Goal: Information Seeking & Learning: Learn about a topic

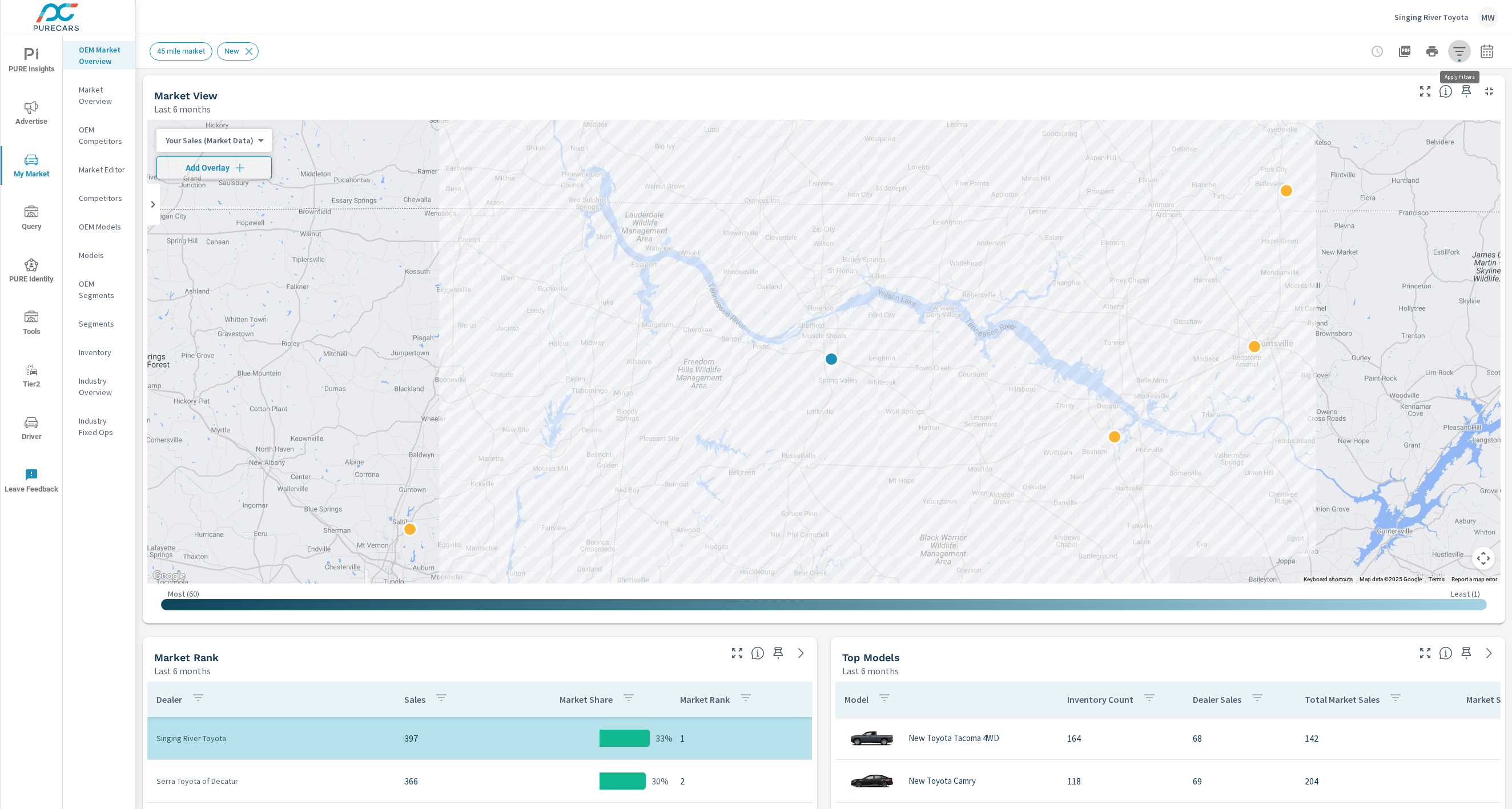
click at [1466, 51] on button "button" at bounding box center [1459, 52] width 23 height 23
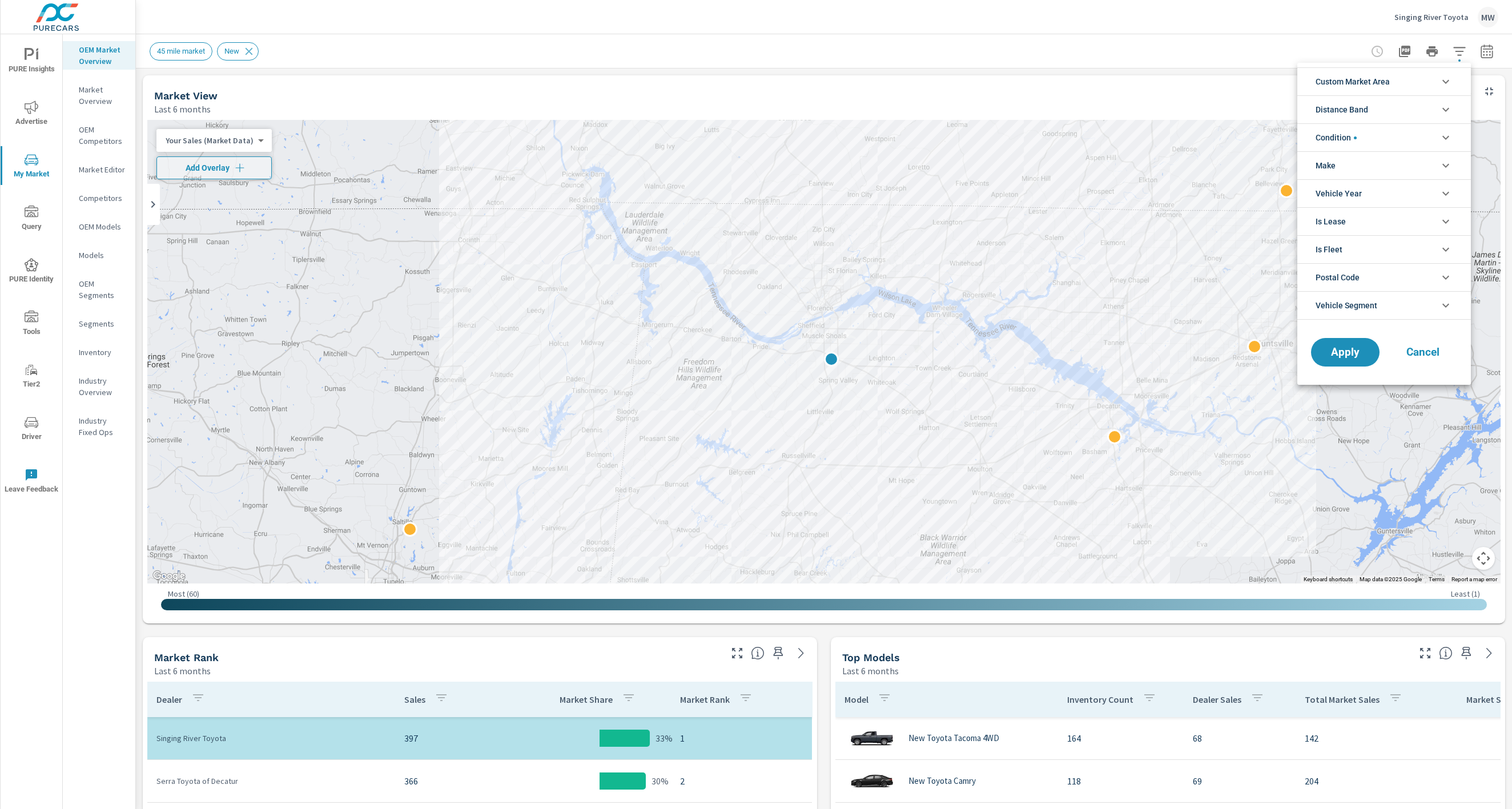
click at [1460, 55] on div at bounding box center [756, 404] width 1512 height 809
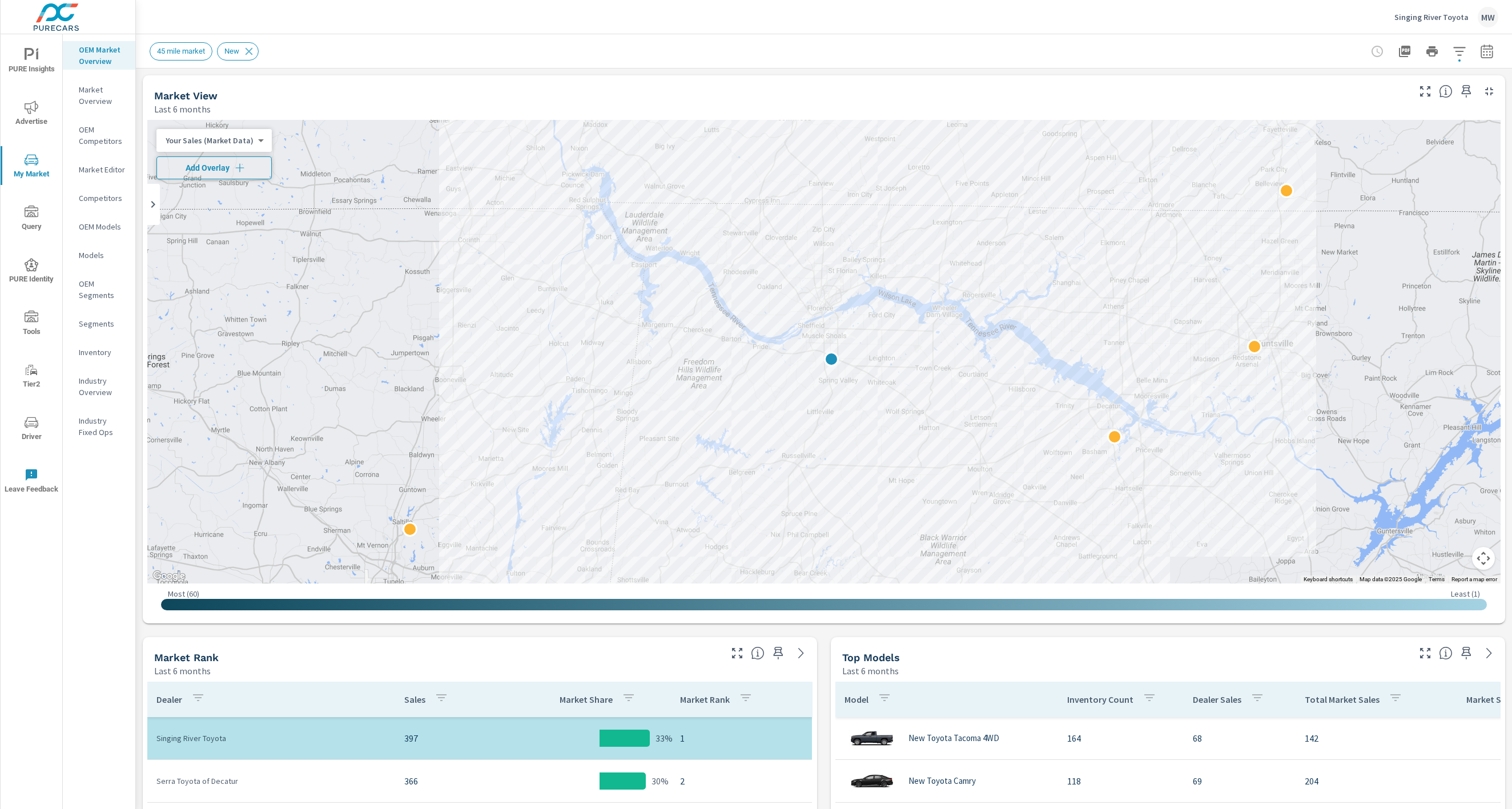
click at [249, 167] on span "Add Overlay" at bounding box center [214, 167] width 105 height 12
click at [253, 167] on body "PURE Insights Advertise My Market Query PURE Identity Tools Tier2 Driver Leave …" at bounding box center [756, 404] width 1512 height 809
click at [209, 166] on li "Market Rank" at bounding box center [212, 167] width 111 height 18
click at [104, 172] on p "Market Editor" at bounding box center [102, 169] width 47 height 12
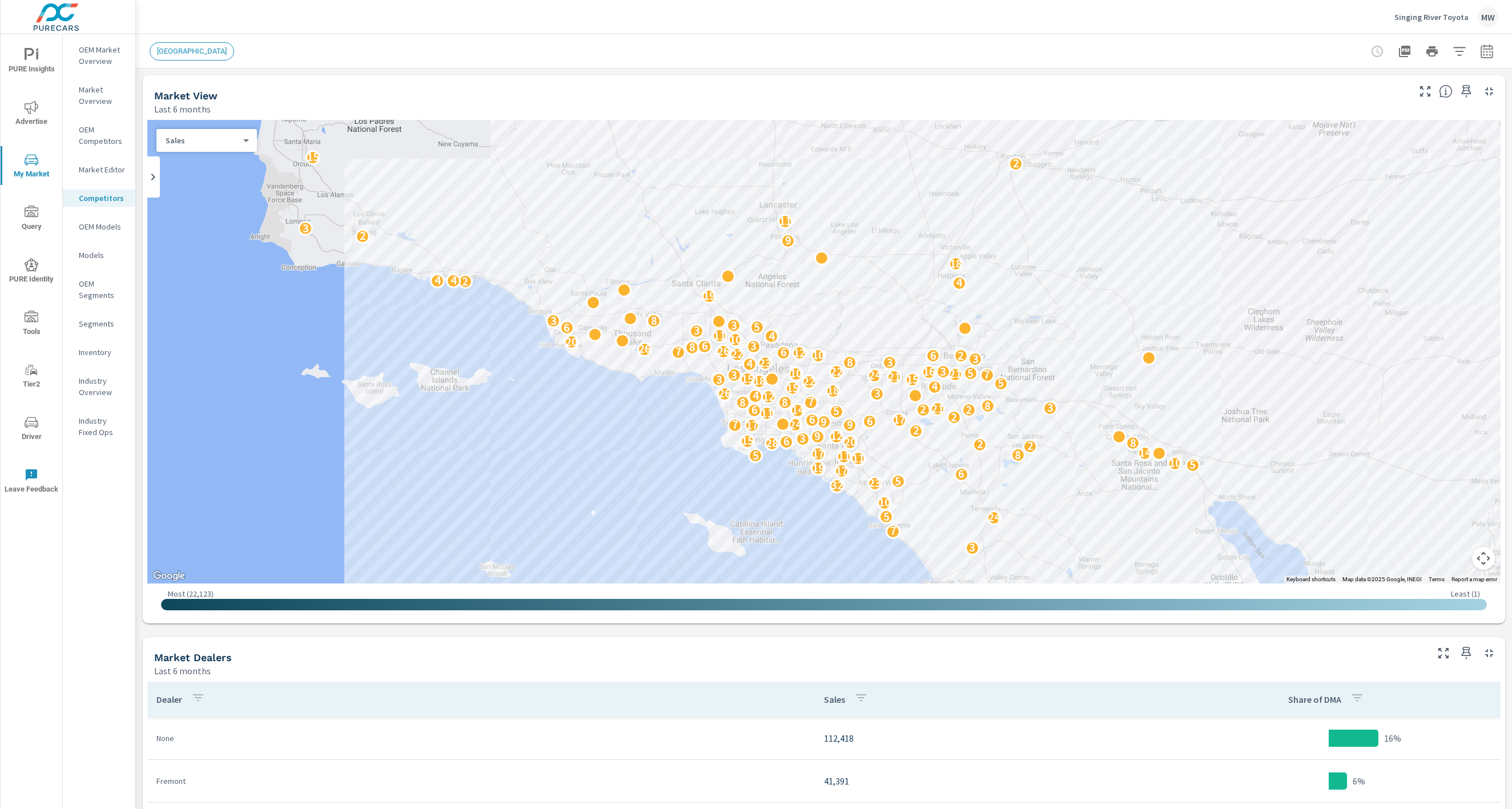
click at [88, 86] on p "Market Overview" at bounding box center [102, 96] width 47 height 23
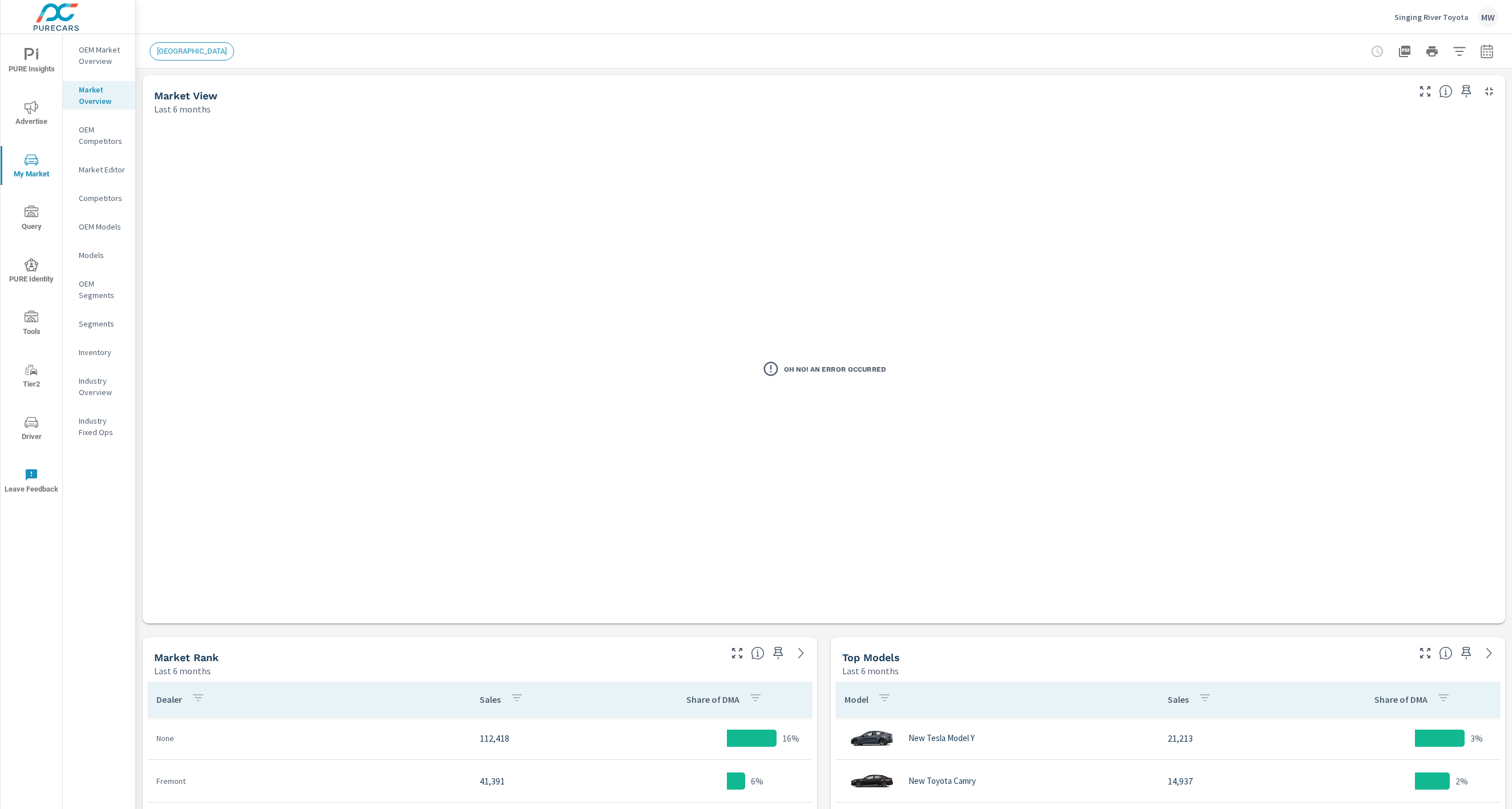
click at [90, 59] on p "OEM Market Overview" at bounding box center [102, 55] width 47 height 23
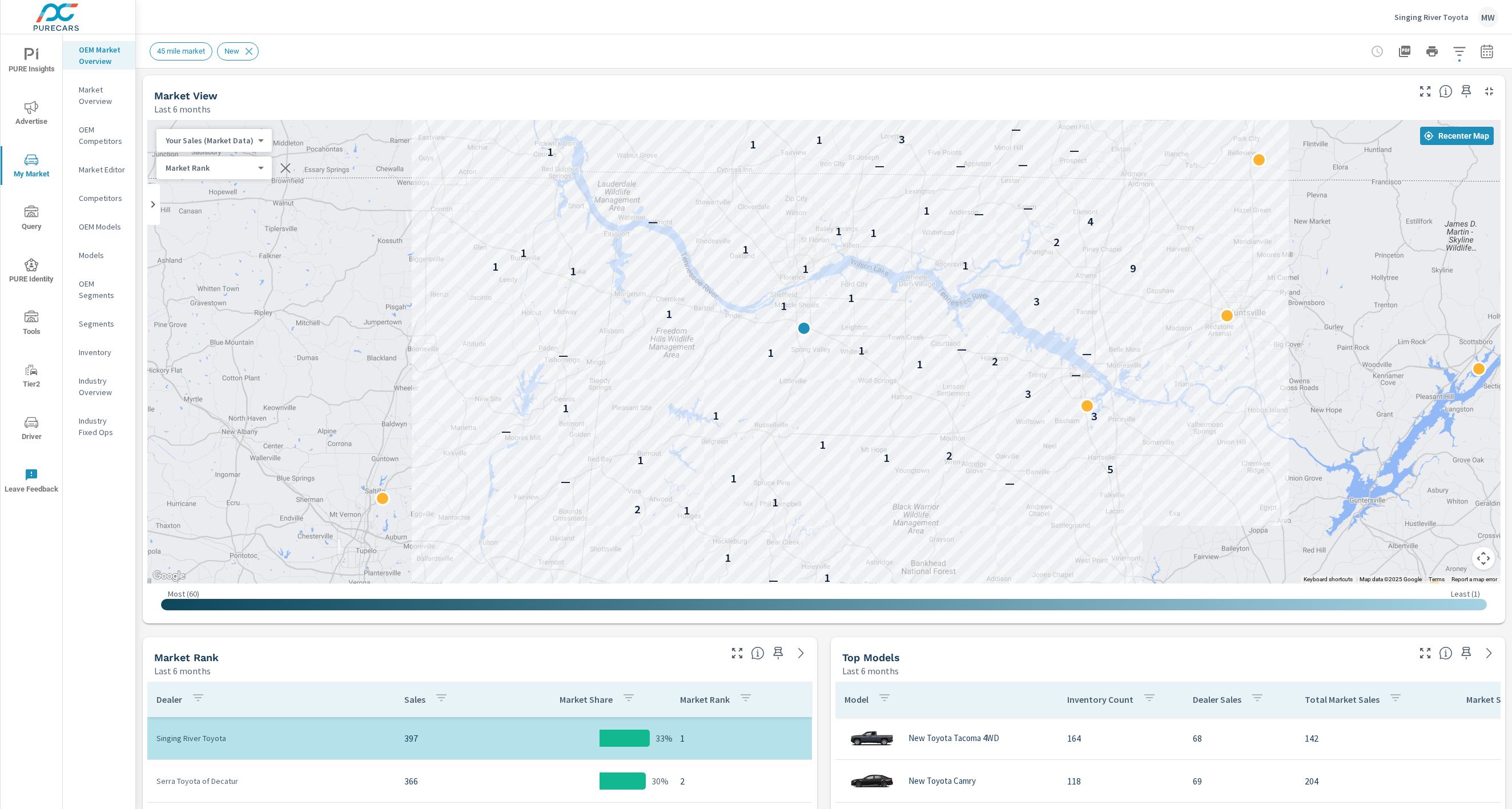
drag, startPoint x: 945, startPoint y: 434, endPoint x: 913, endPoint y: 404, distance: 43.9
click at [913, 404] on div "1 2 1 — — — 1 1 1 2 1 — — 1 5 1 1 2 1 — 3 1 1 3 — 1 2 — — 1 1 — 1 1 3 1 1 1 9 1…" at bounding box center [1435, 681] width 1278 height 720
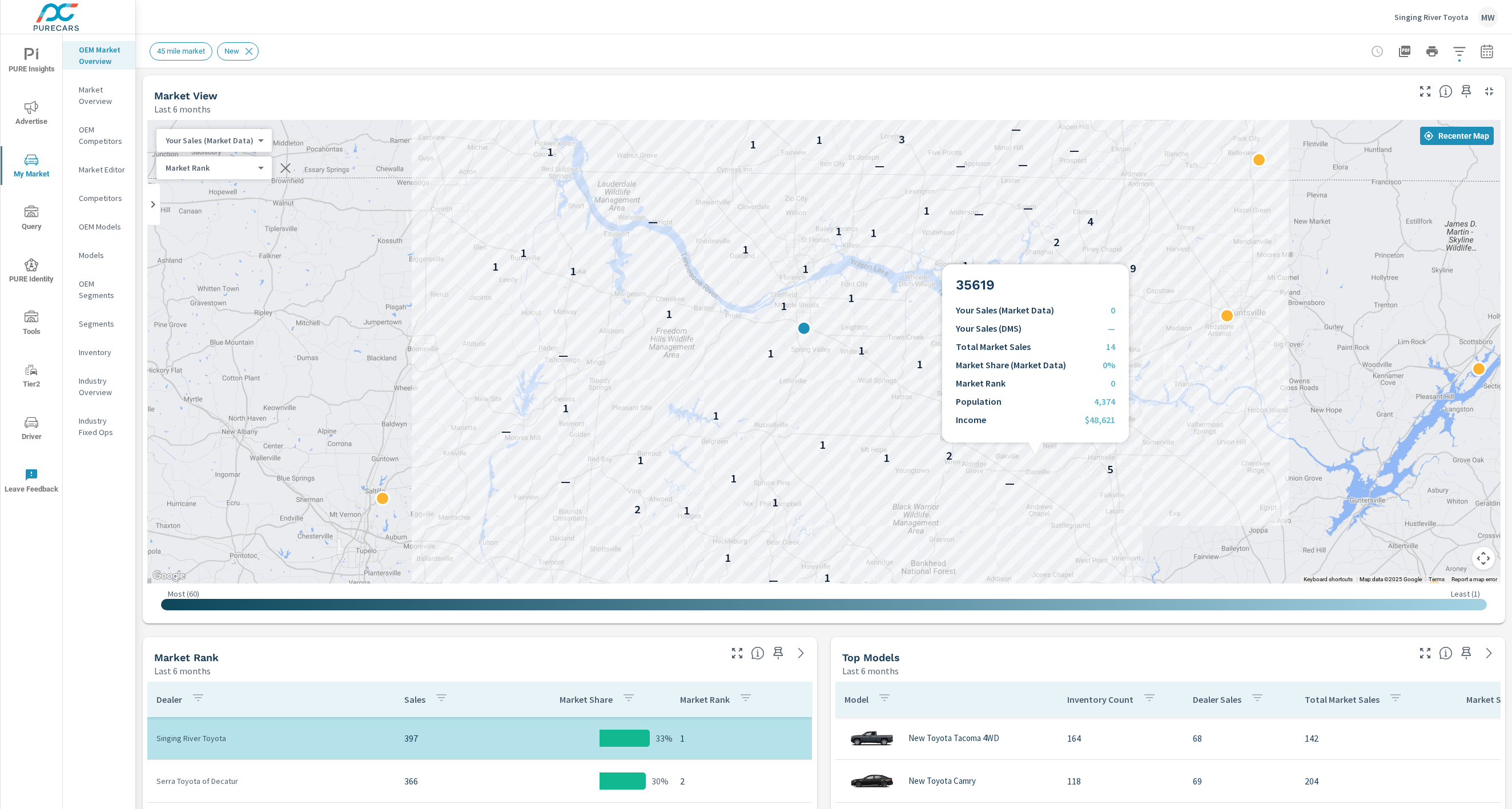
click at [1035, 456] on div "1 2 1 — — — 1 1 1 2 1 — — 1 5 1 1 2 1 — 3 1 1 3 — 1 2 — — 1 1 — 1 1 3 1 1 1 9 1…" at bounding box center [1463, 711] width 1278 height 720
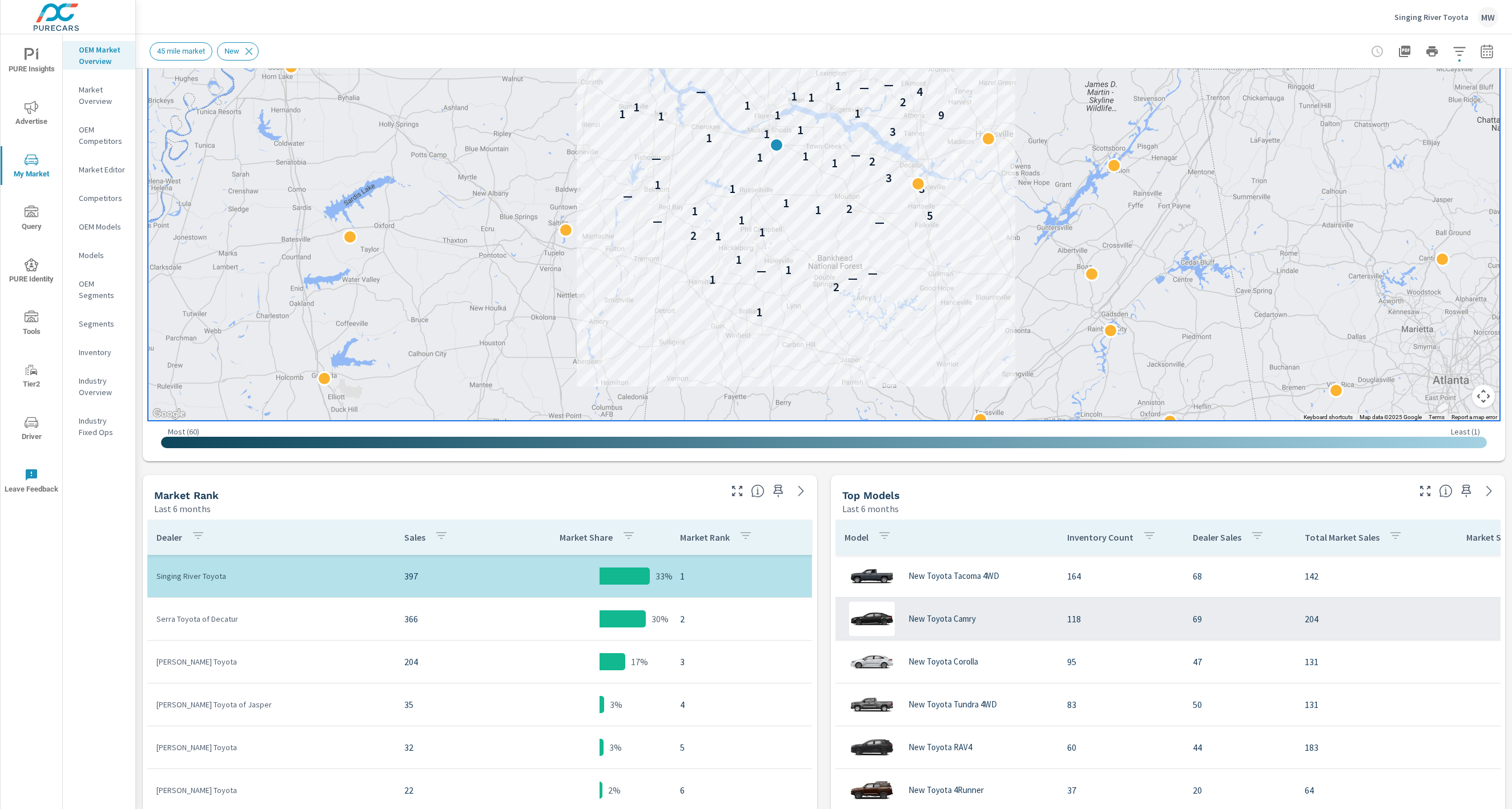
scroll to position [143, 0]
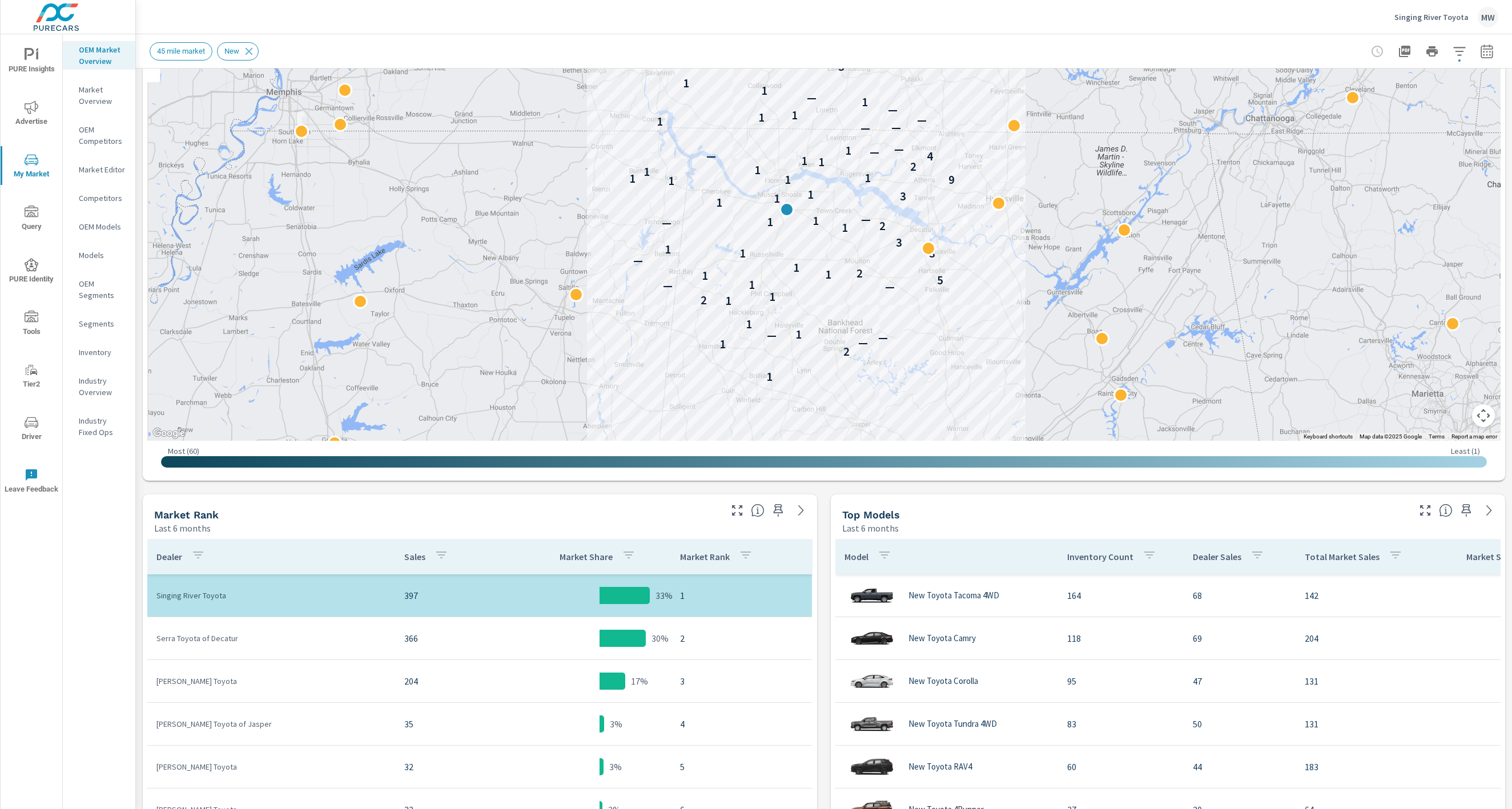
drag, startPoint x: 1036, startPoint y: 268, endPoint x: 1047, endPoint y: 318, distance: 51.2
click at [1047, 318] on div "1 2 1 — — — 1 1 1 2 1 — — 1 5 1 1 2 1 — 3 1 1 3 1 2 — 1 1 — 1 1 3 1 1 1 9 1 1 1…" at bounding box center [1473, 614] width 1278 height 720
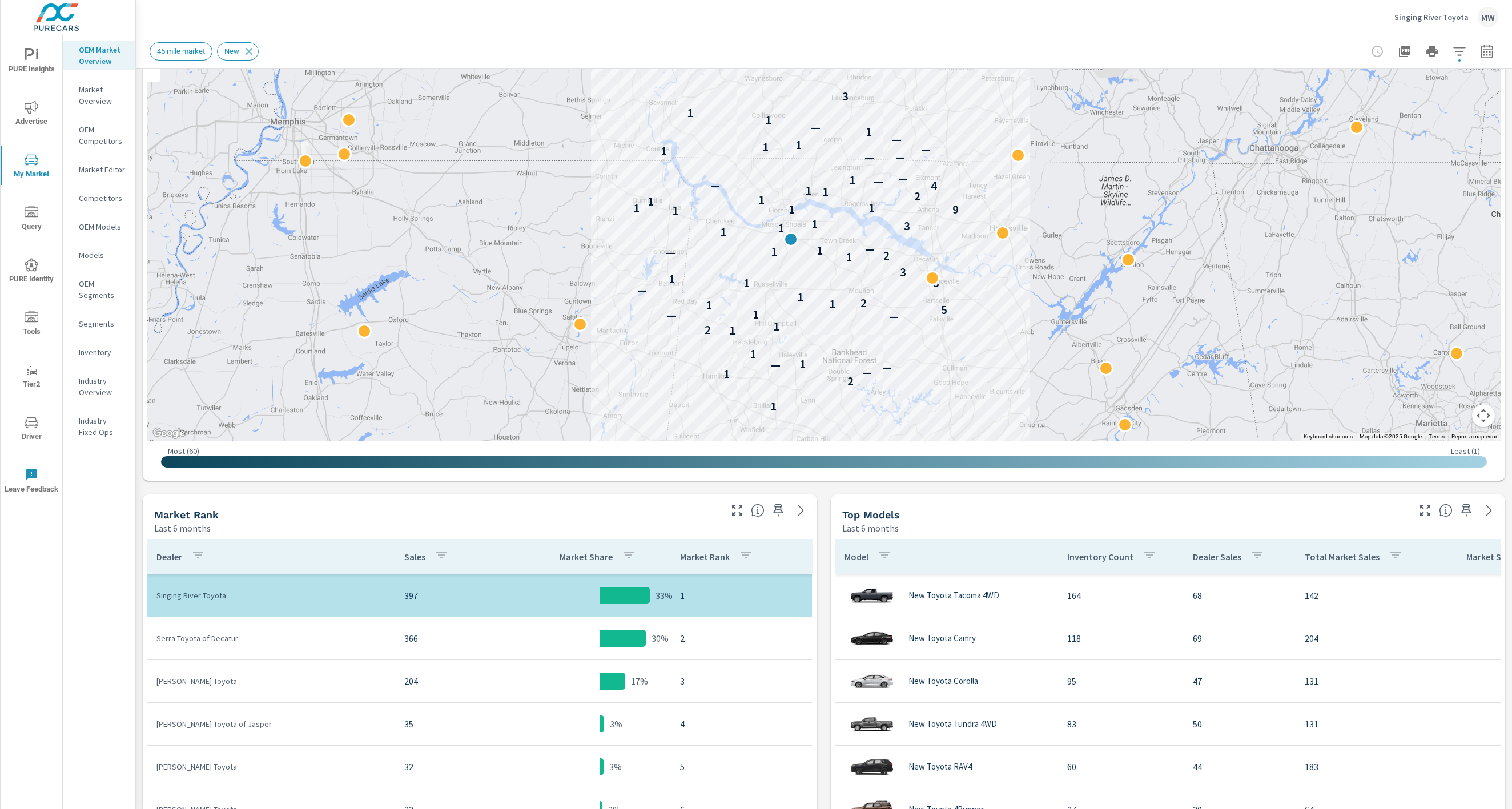
drag, startPoint x: 1012, startPoint y: 242, endPoint x: 1015, endPoint y: 275, distance: 33.1
click at [1015, 275] on div "1 2 1 — — — 1 1 1 2 1 — — 1 5 1 1 2 1 — 3 1 1 3 1 2 — 1 1 — 1 1 3 1 1 1 9 1 1 1…" at bounding box center [1466, 597] width 1278 height 720
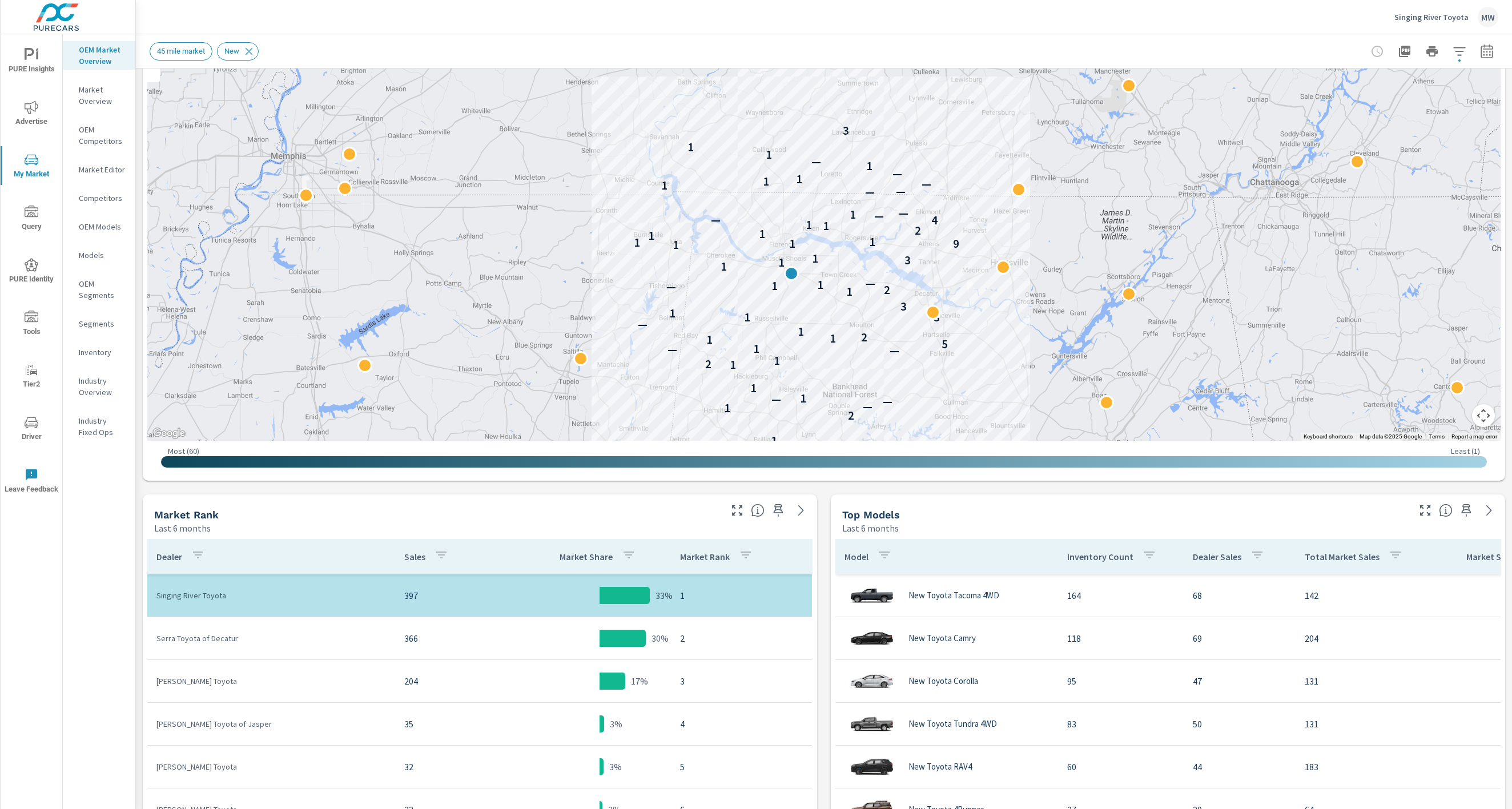
drag, startPoint x: 982, startPoint y: 277, endPoint x: 983, endPoint y: 316, distance: 39.0
click at [983, 316] on div "1 2 1 — — — 1 1 1 2 1 — — 1 5 1 1 2 1 — 3 1 1 3 1 2 — 1 1 — 1 1 3 1 1 1 9 1 1 1…" at bounding box center [1463, 602] width 1278 height 720
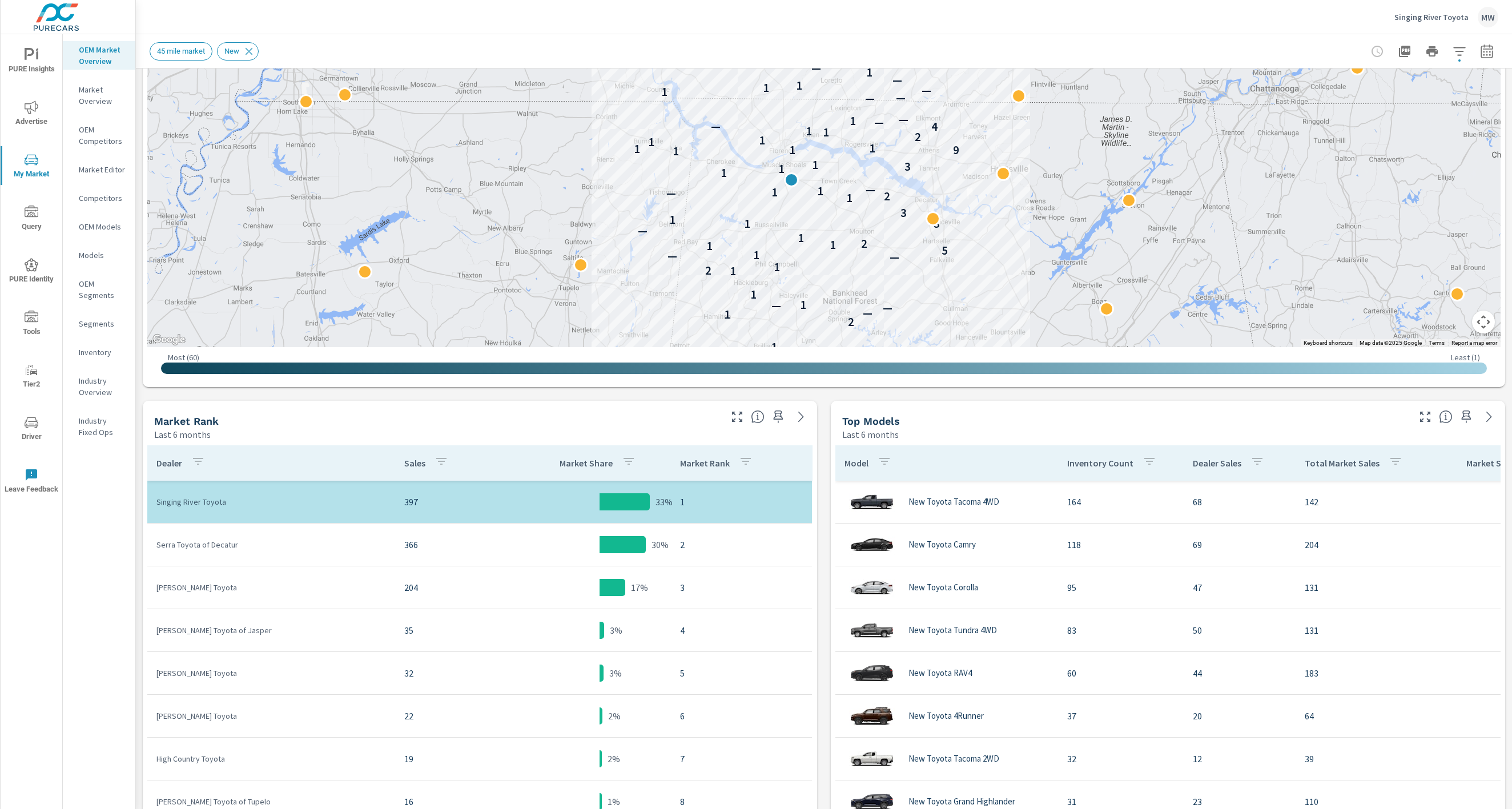
scroll to position [266, 0]
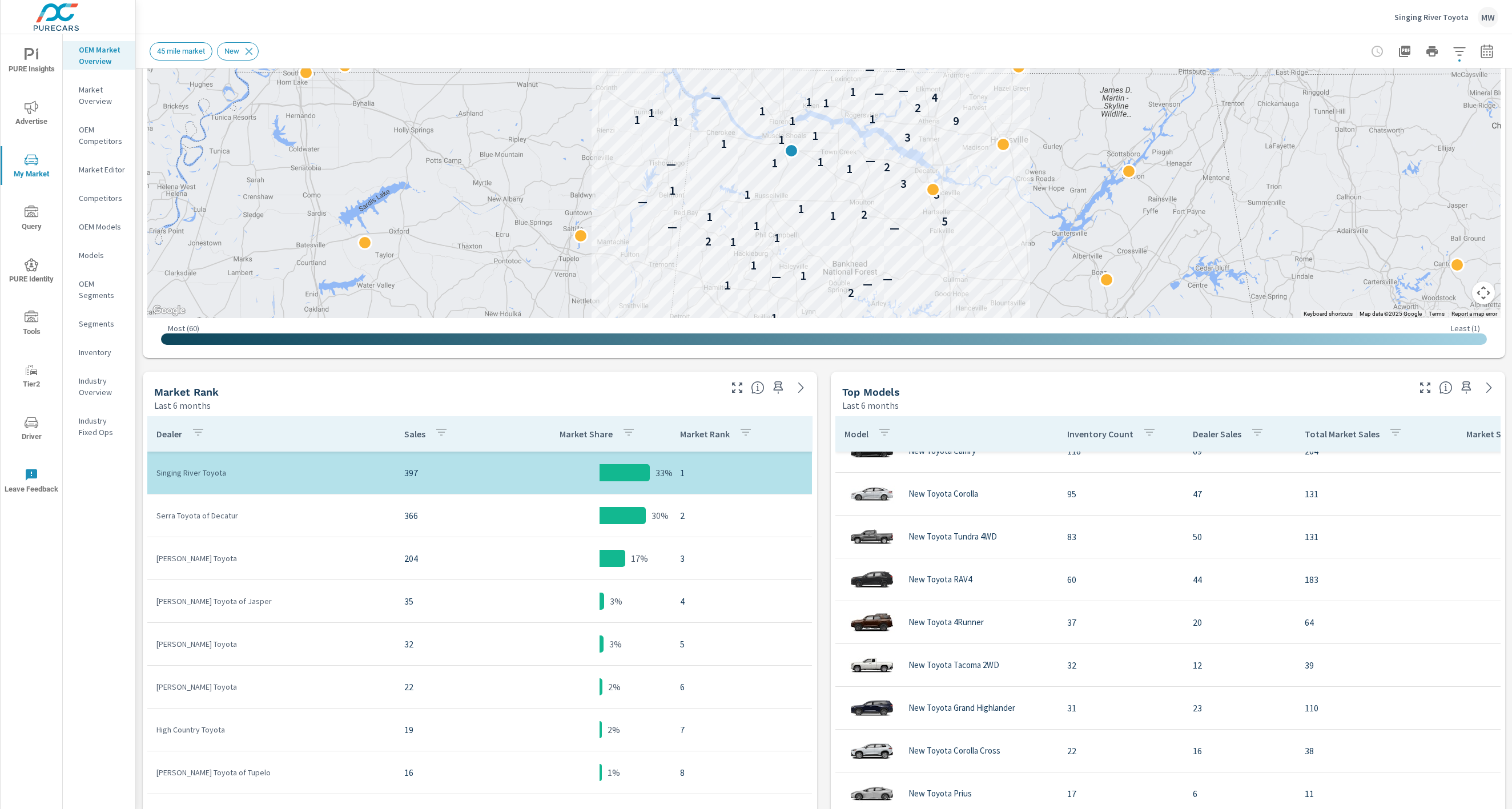
scroll to position [67, 0]
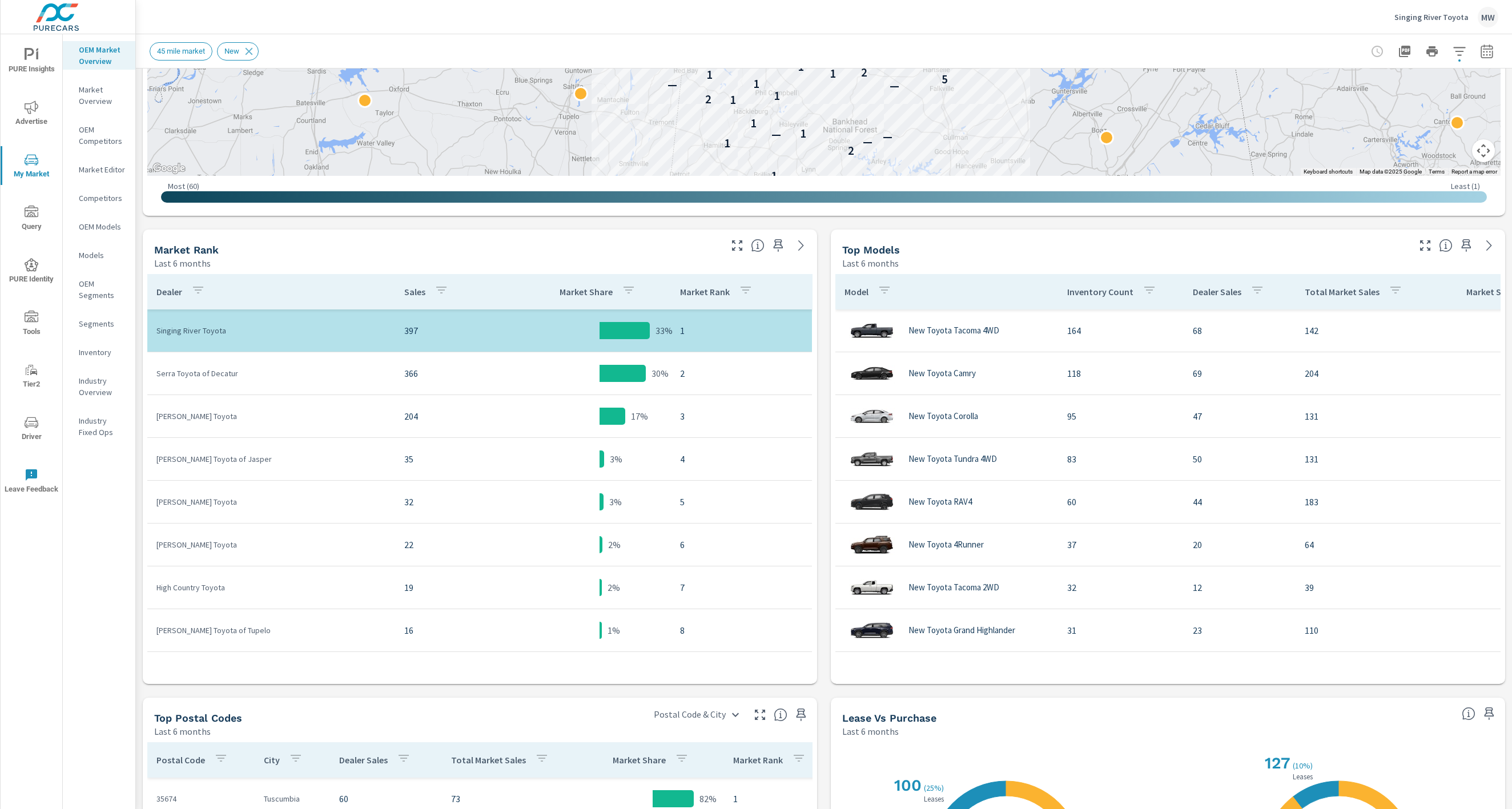
scroll to position [405, 0]
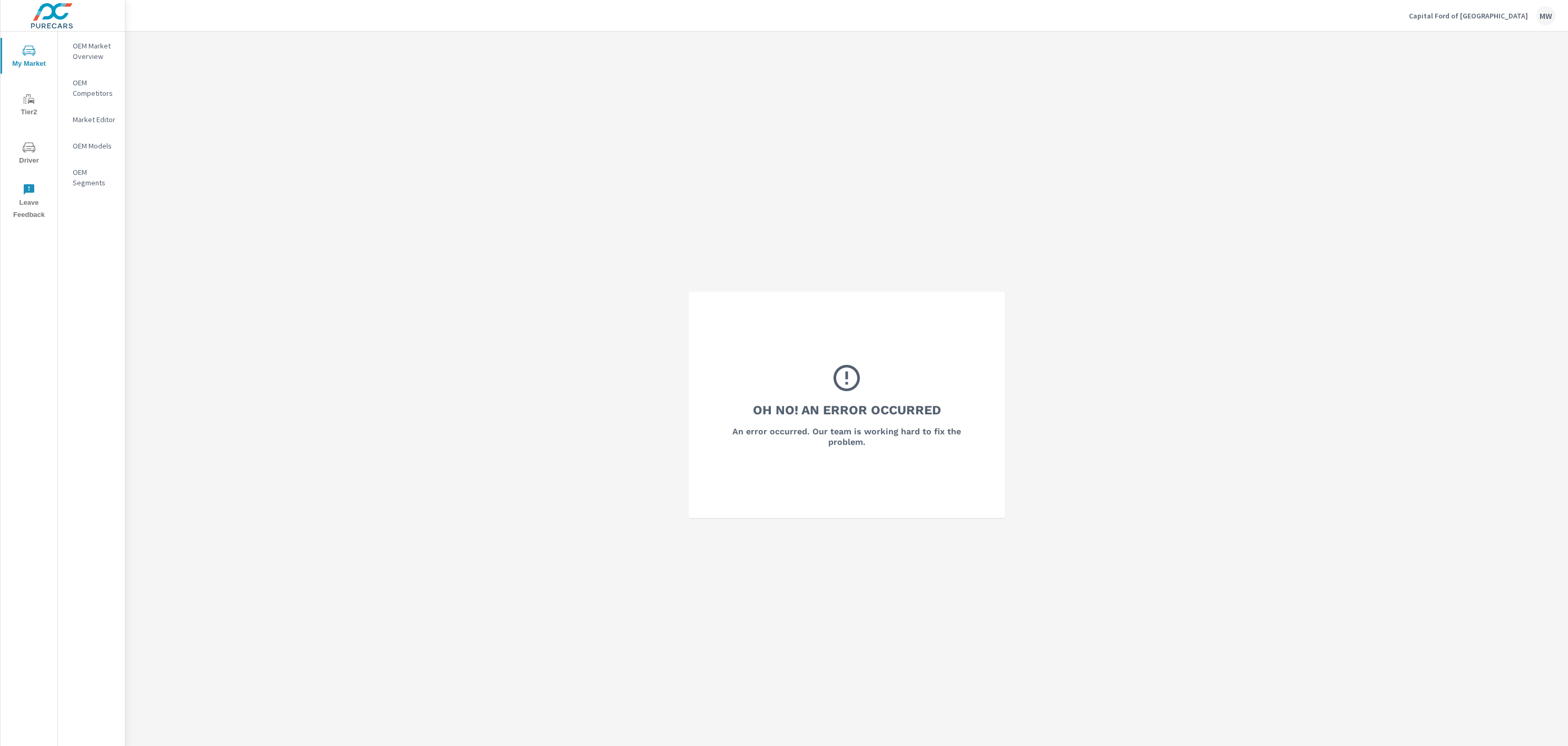
click at [1467, 18] on p "Capital Ford of Wilmington" at bounding box center [1468, 15] width 119 height 9
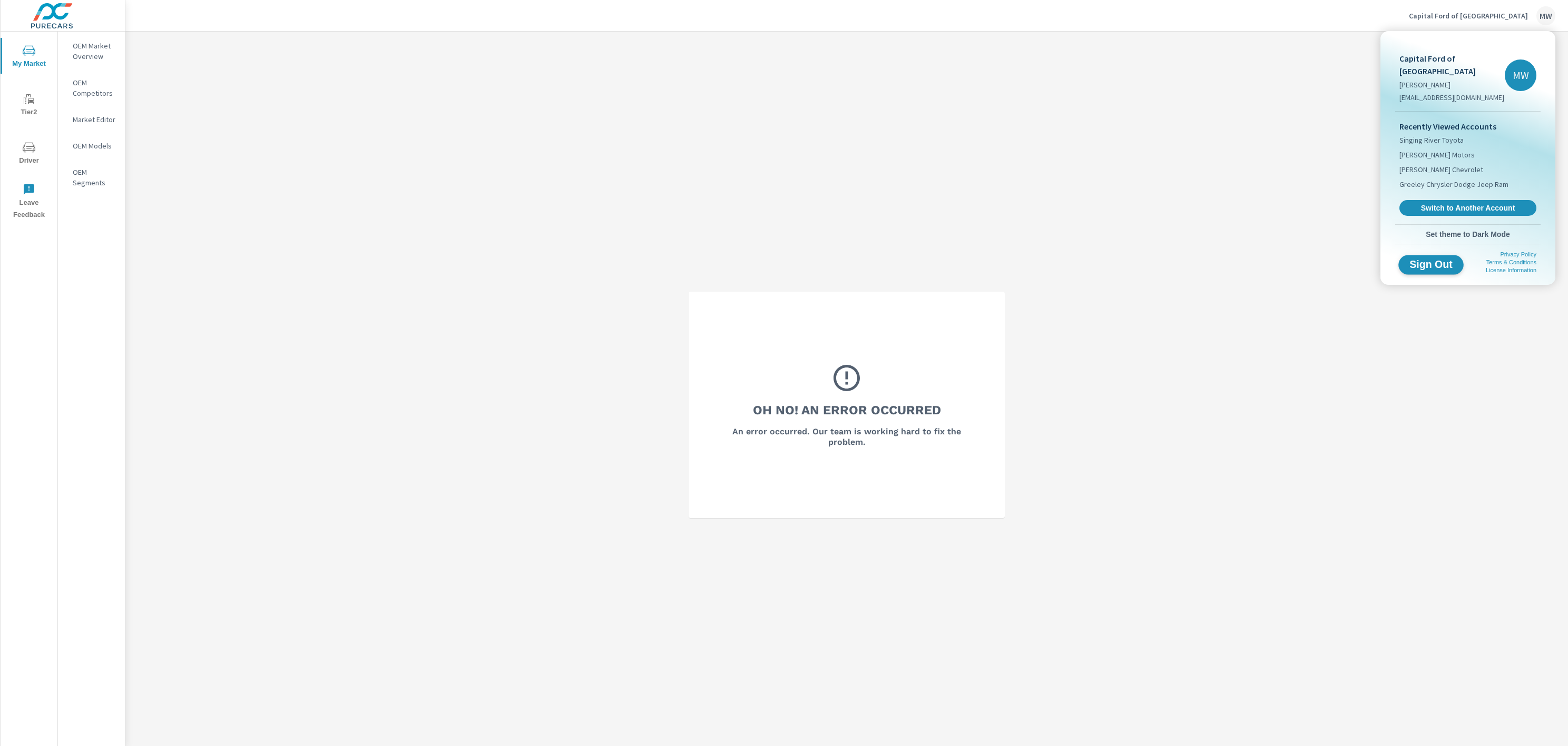
click at [1451, 255] on button "Sign Out" at bounding box center [1431, 265] width 65 height 20
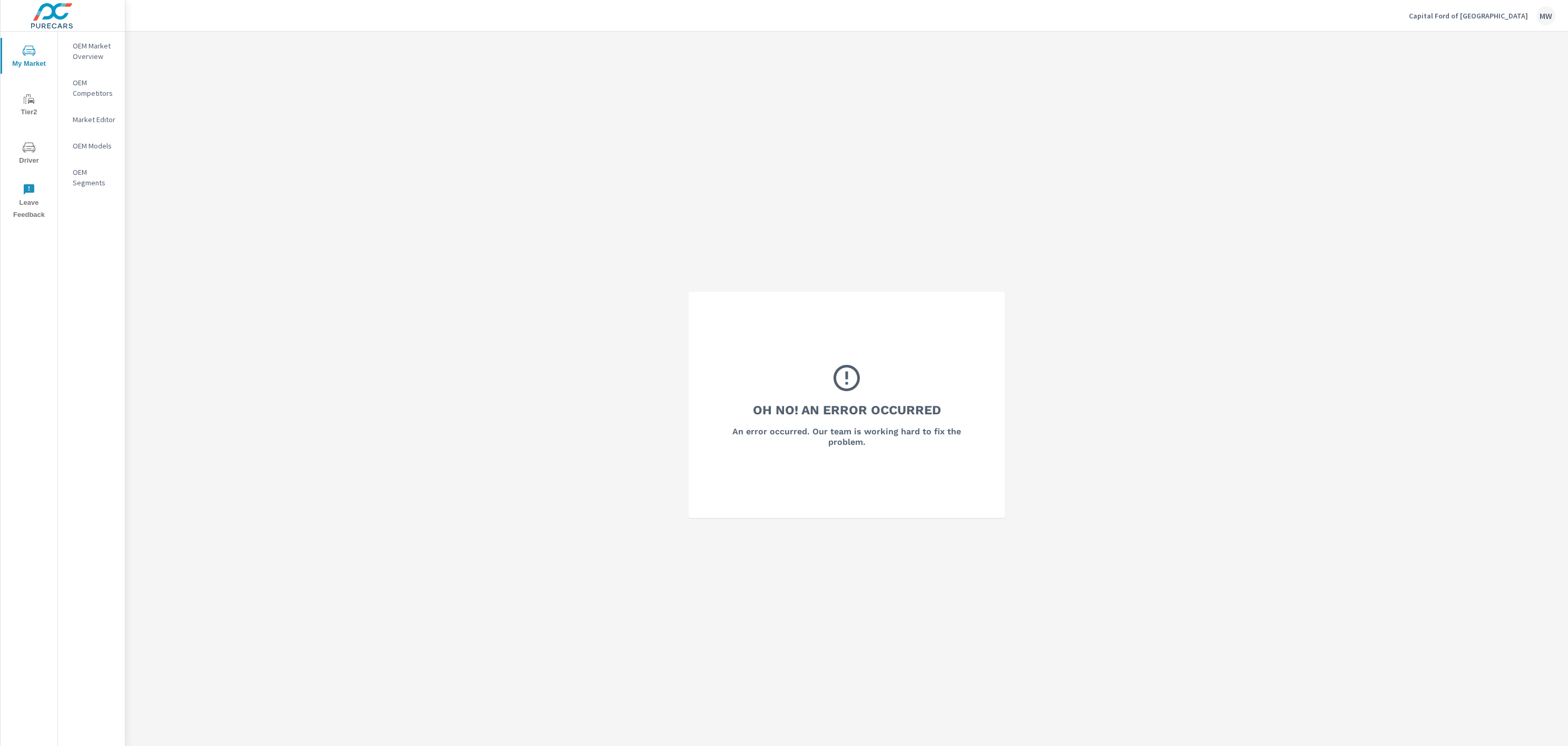
click at [1470, 12] on p "Capital Ford of Wilmington" at bounding box center [1468, 15] width 119 height 9
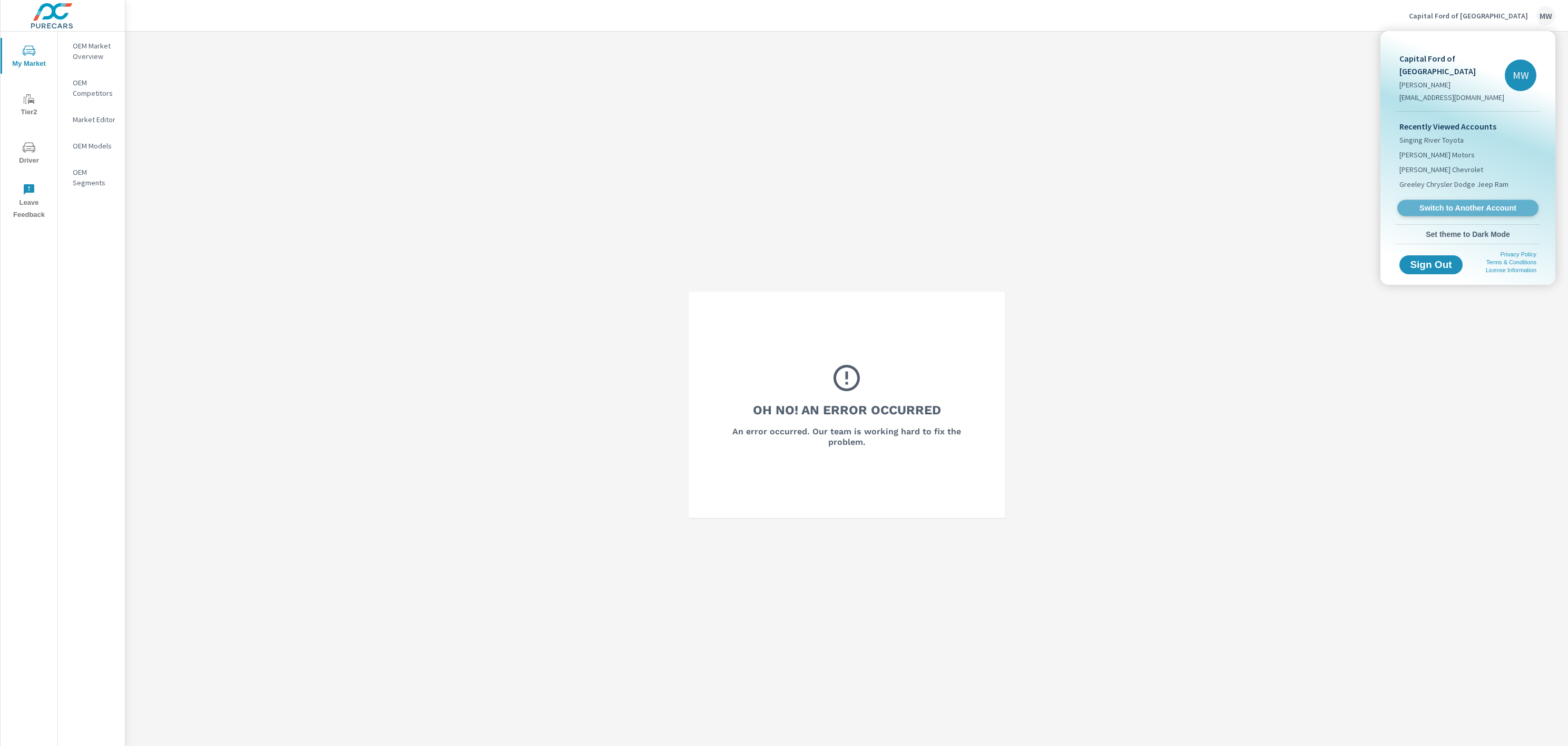
click at [1438, 203] on span "Switch to Another Account" at bounding box center [1467, 208] width 129 height 10
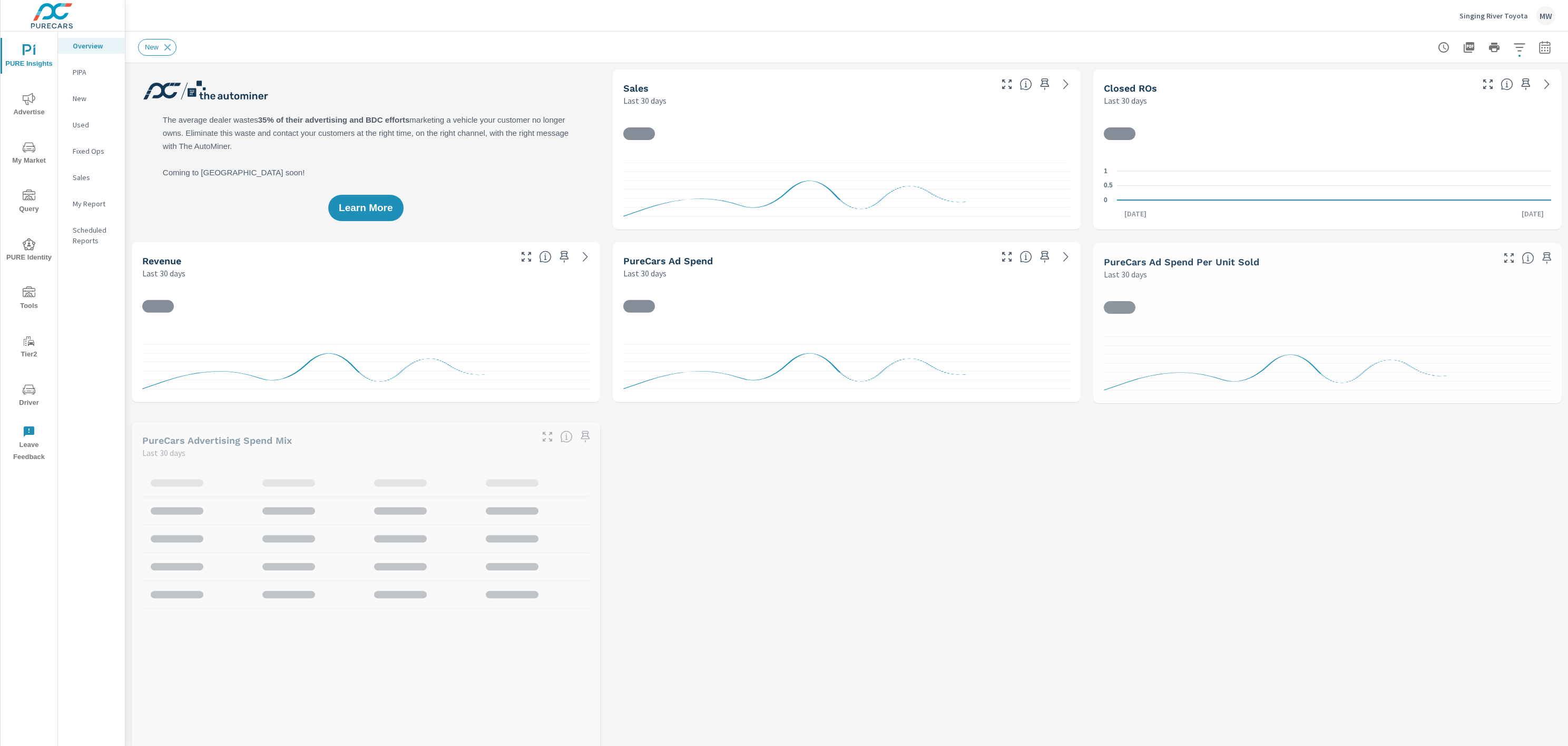
click at [28, 158] on span "My Market" at bounding box center [28, 153] width 50 height 26
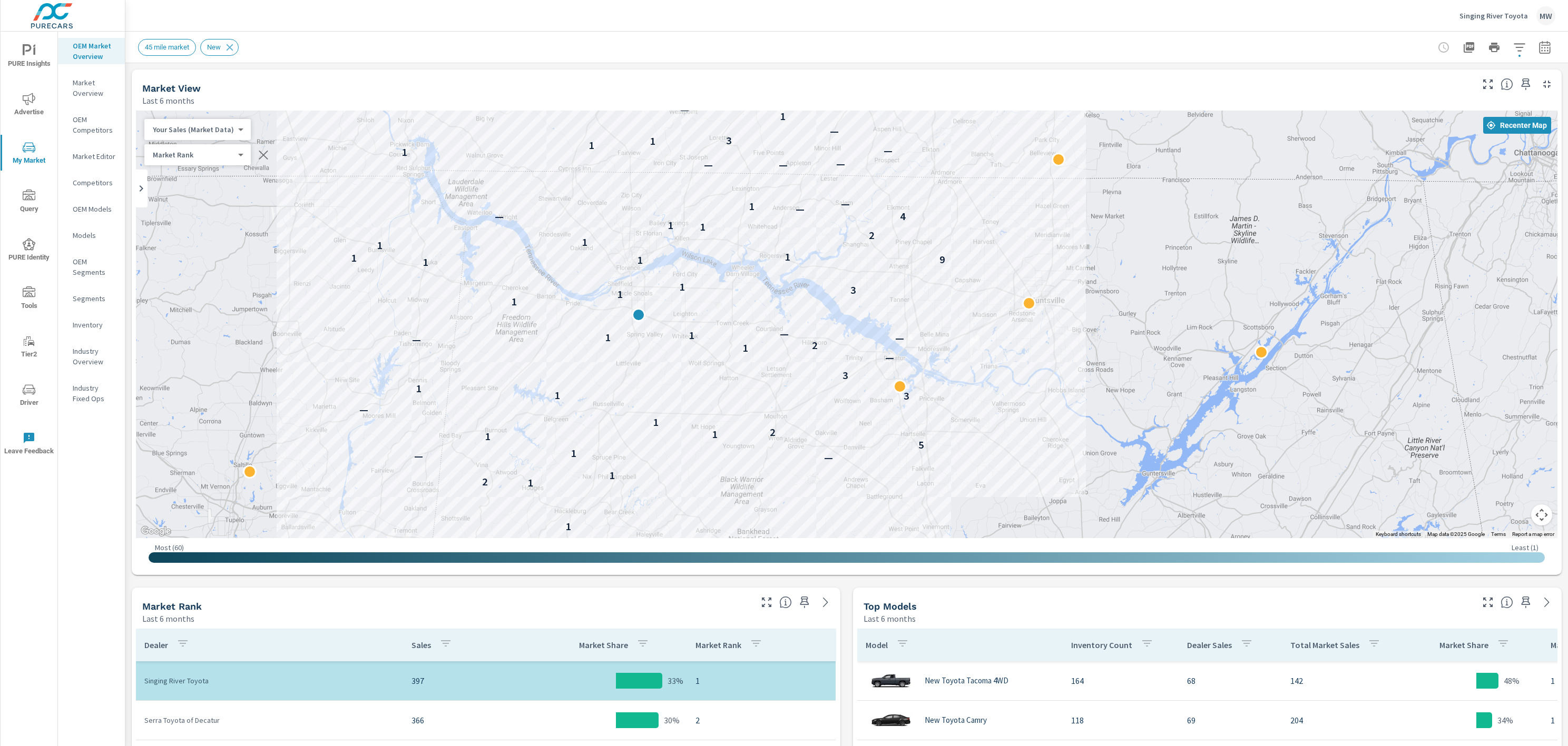
drag, startPoint x: 883, startPoint y: 432, endPoint x: 666, endPoint y: 415, distance: 217.7
click at [666, 415] on div "1 2 1 — — — 1 1 1 2 1 — — 1 5 1 1 2 1 — 3 1 1 3 — 1 2 — — 1 1 — 1 1 3 1 1 1 9 1…" at bounding box center [1221, 640] width 1180 height 663
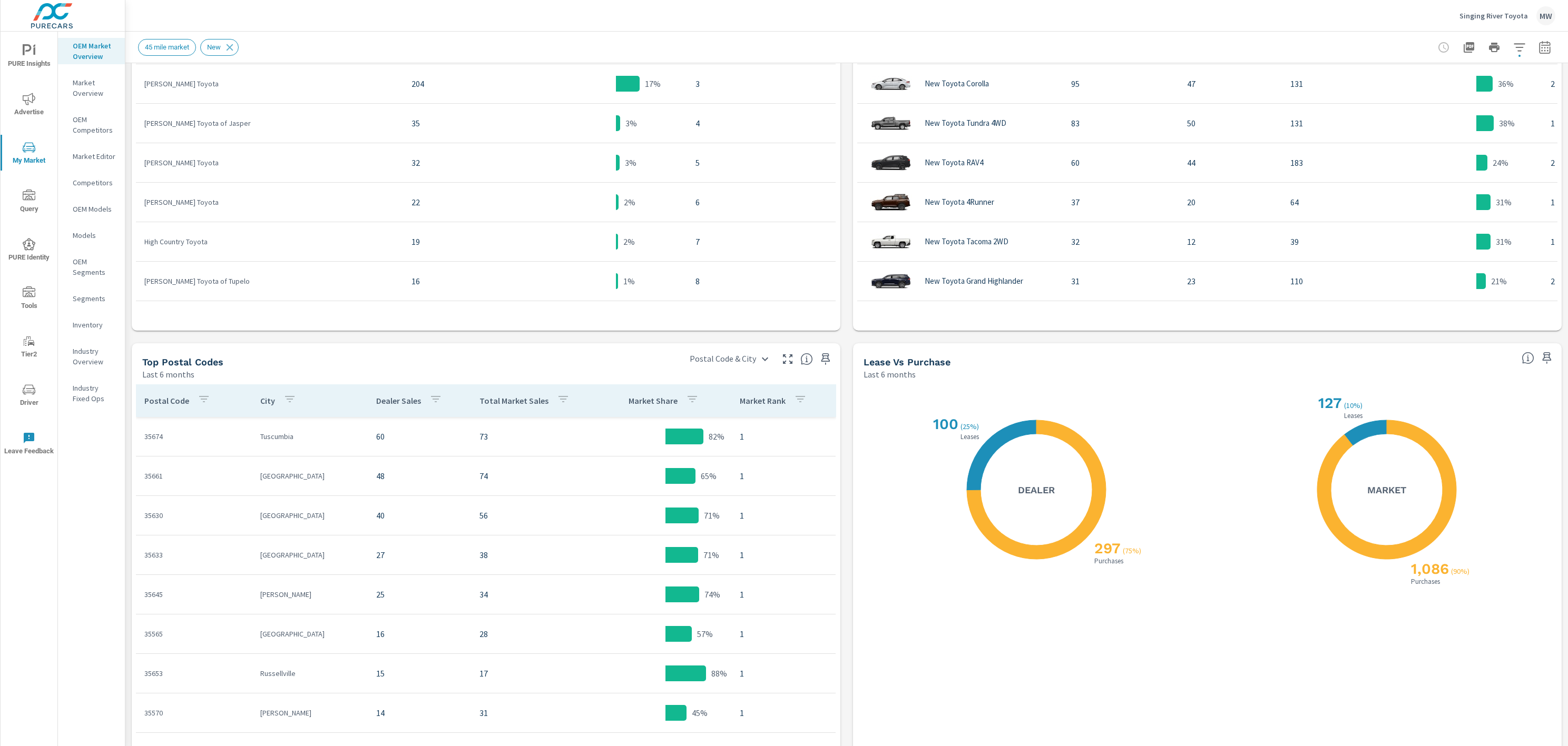
scroll to position [698, 0]
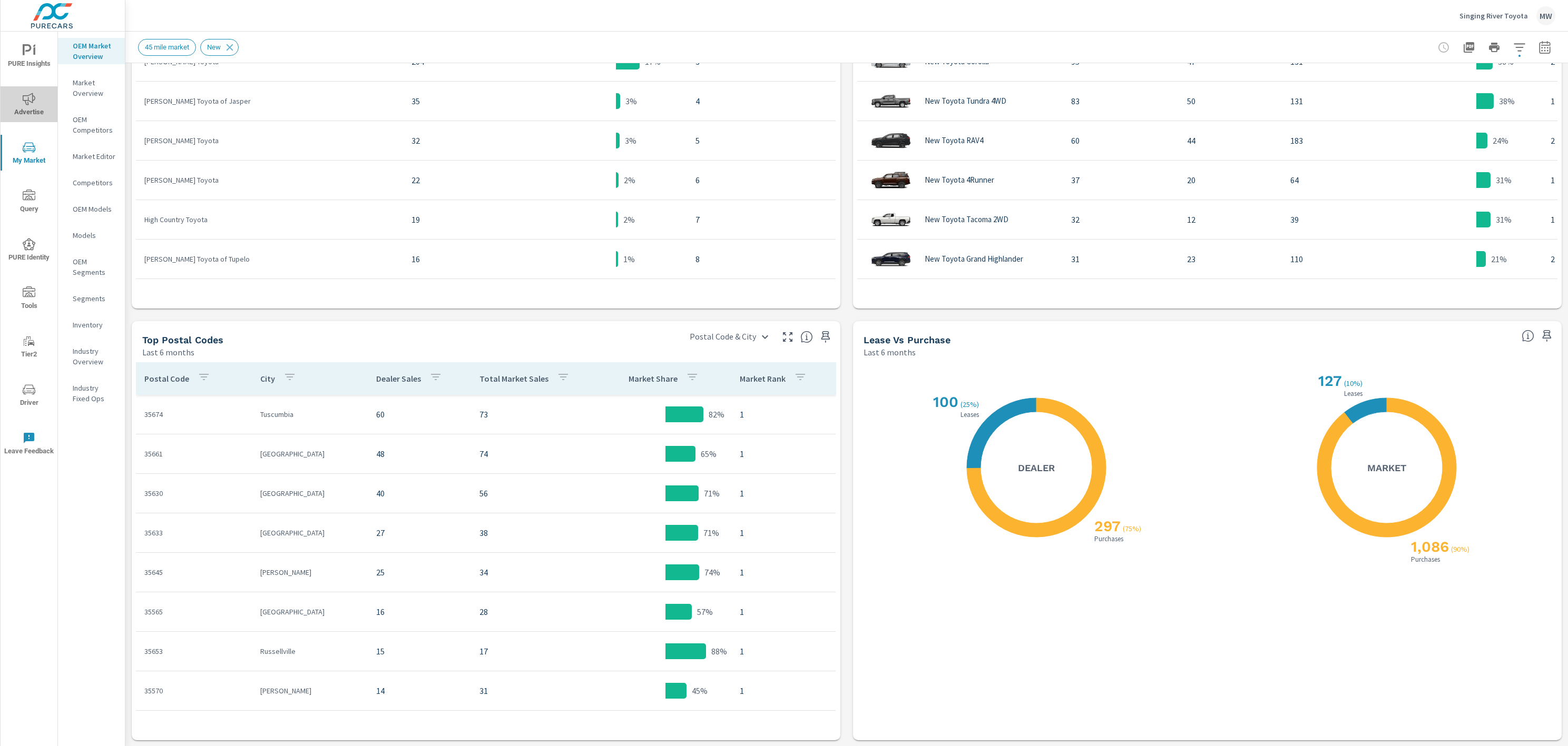
click at [28, 92] on icon "nav menu" at bounding box center [28, 98] width 12 height 12
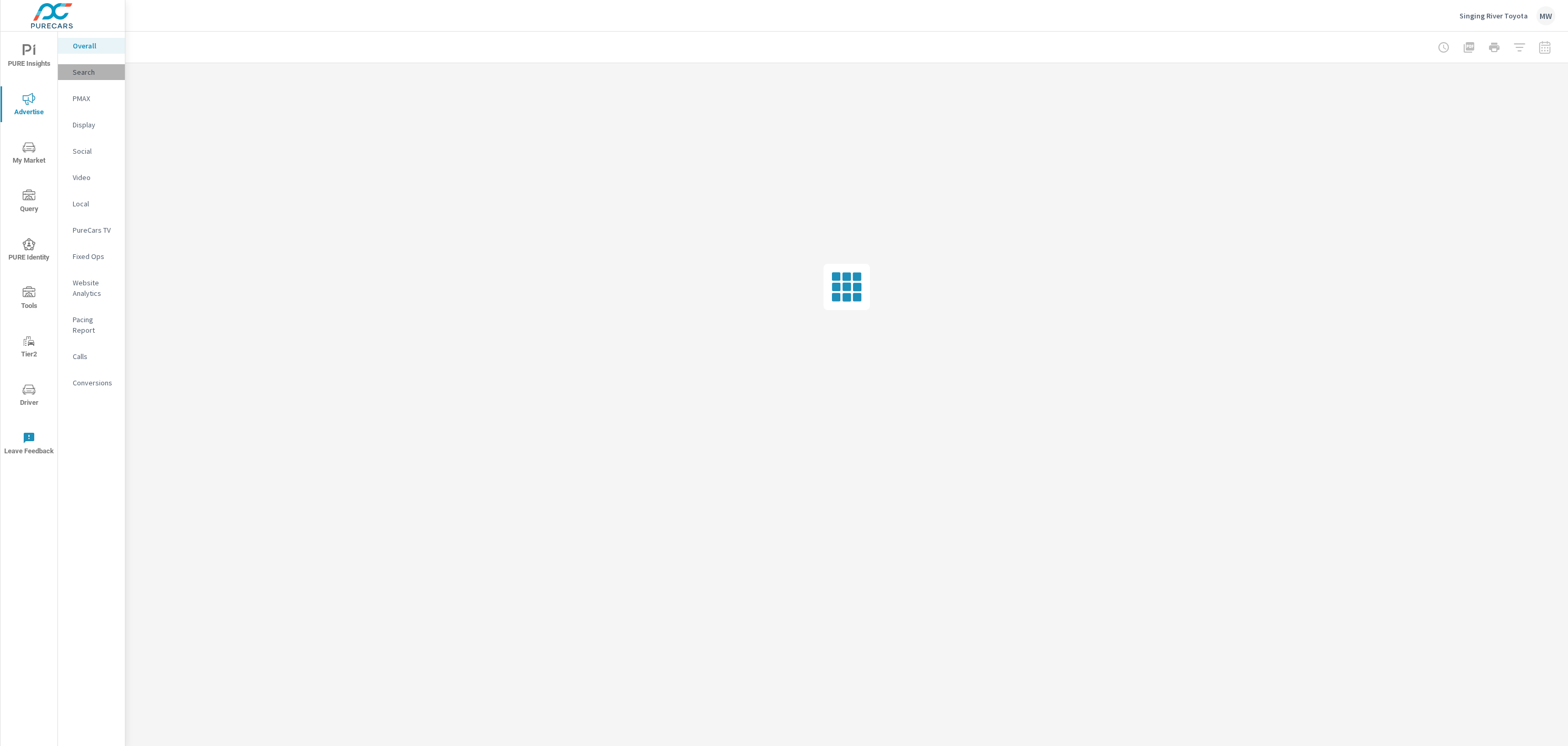
click at [83, 74] on p "Search" at bounding box center [94, 72] width 44 height 11
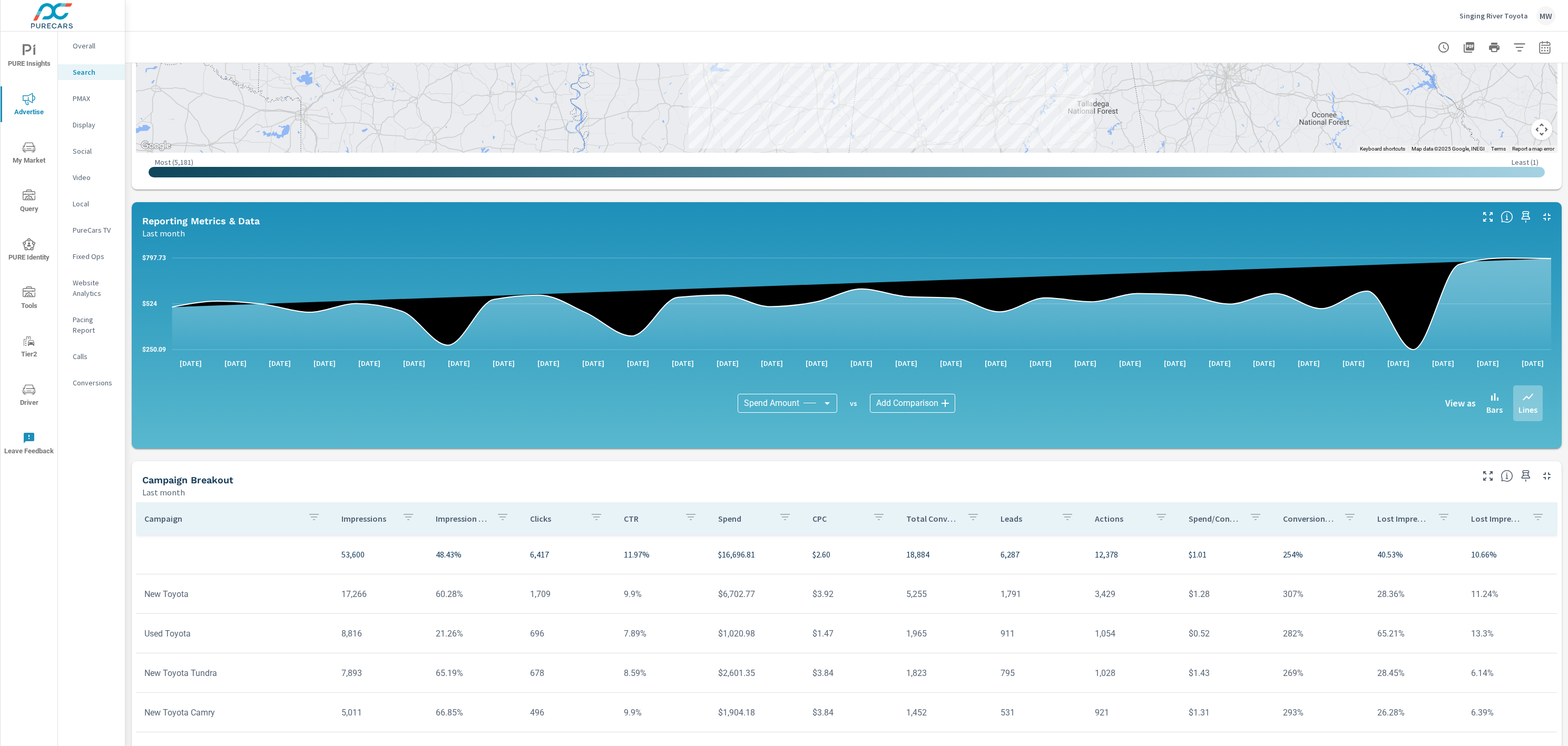
scroll to position [439, 0]
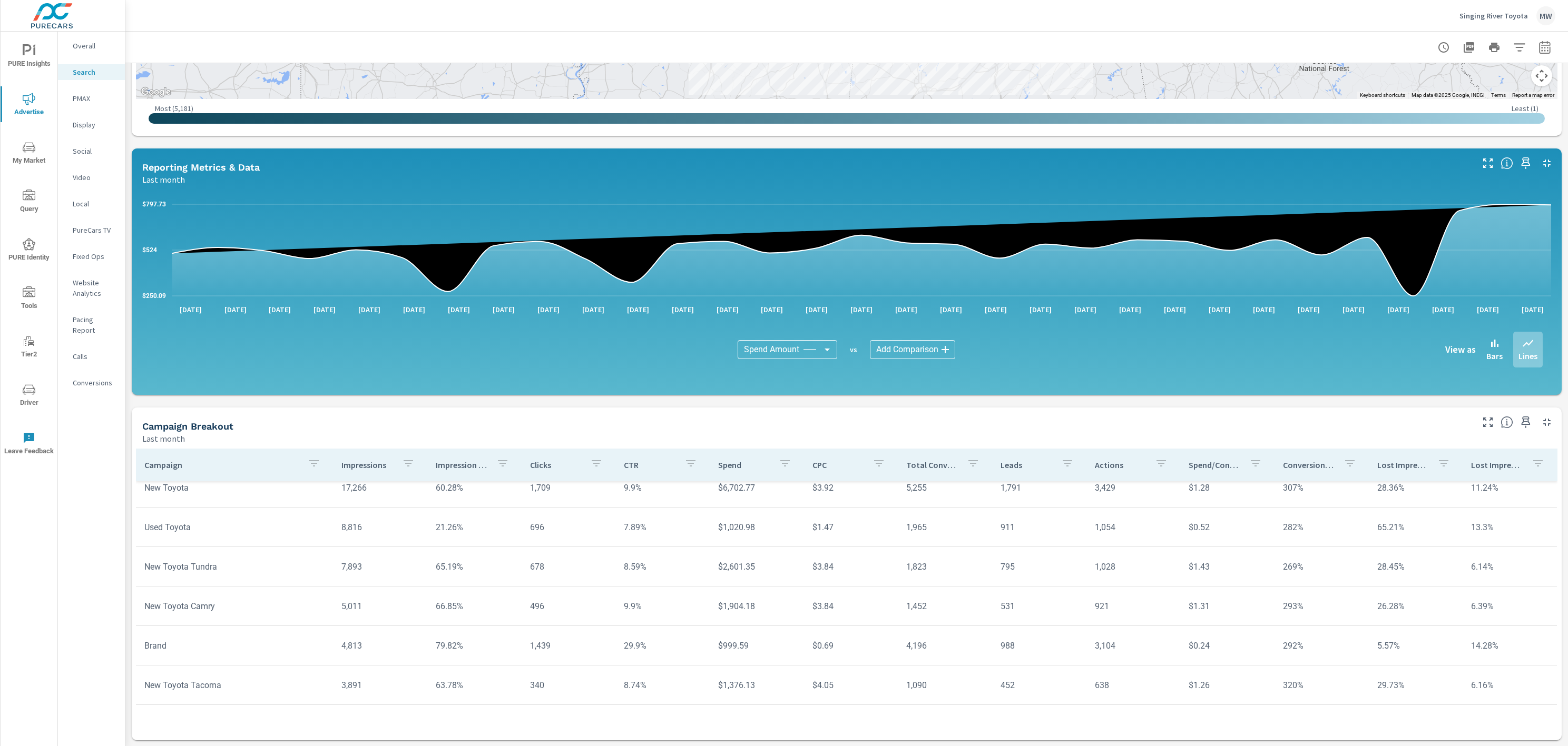
scroll to position [52, 0]
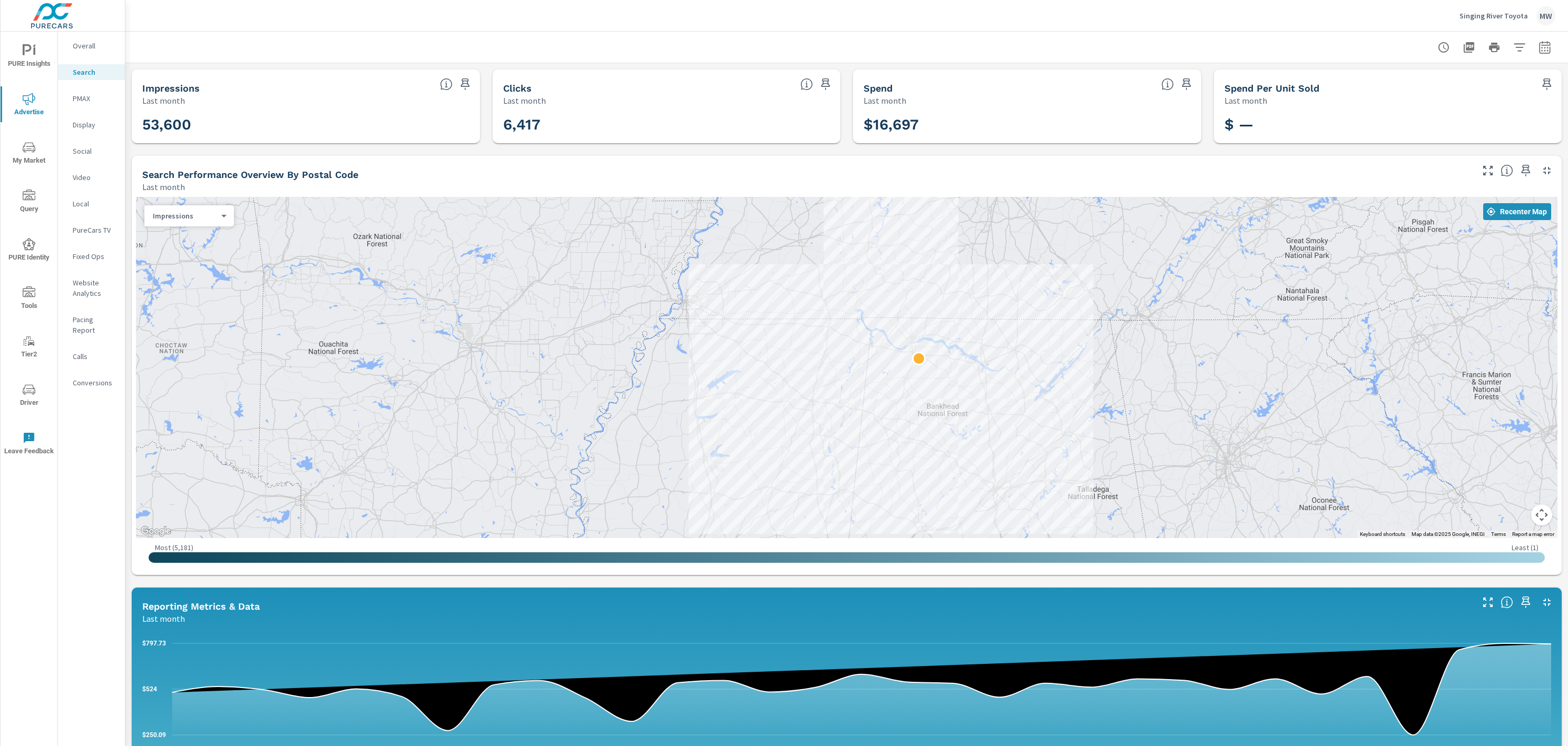
click at [81, 47] on p "Overall" at bounding box center [94, 45] width 44 height 11
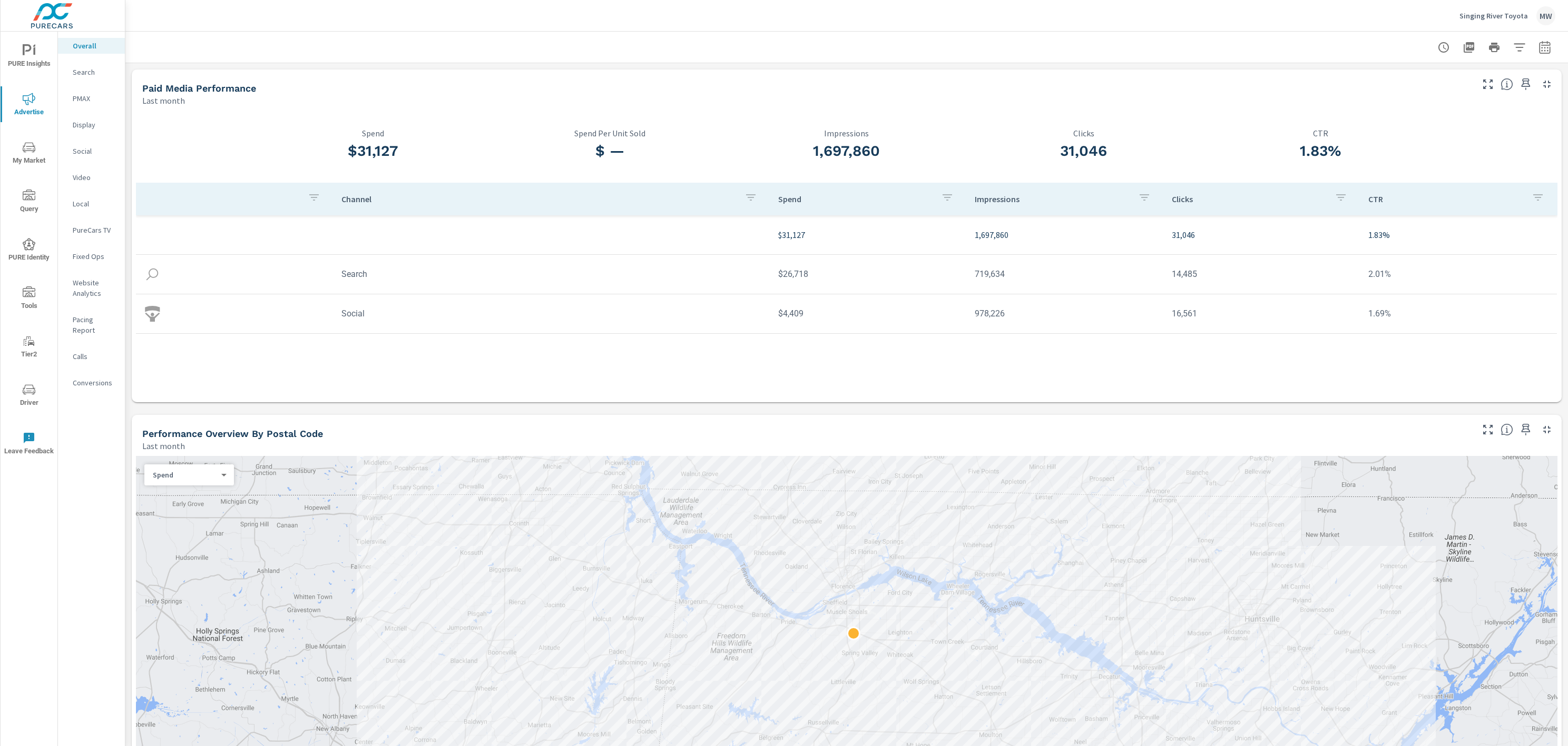
click at [88, 71] on p "Search" at bounding box center [94, 72] width 44 height 11
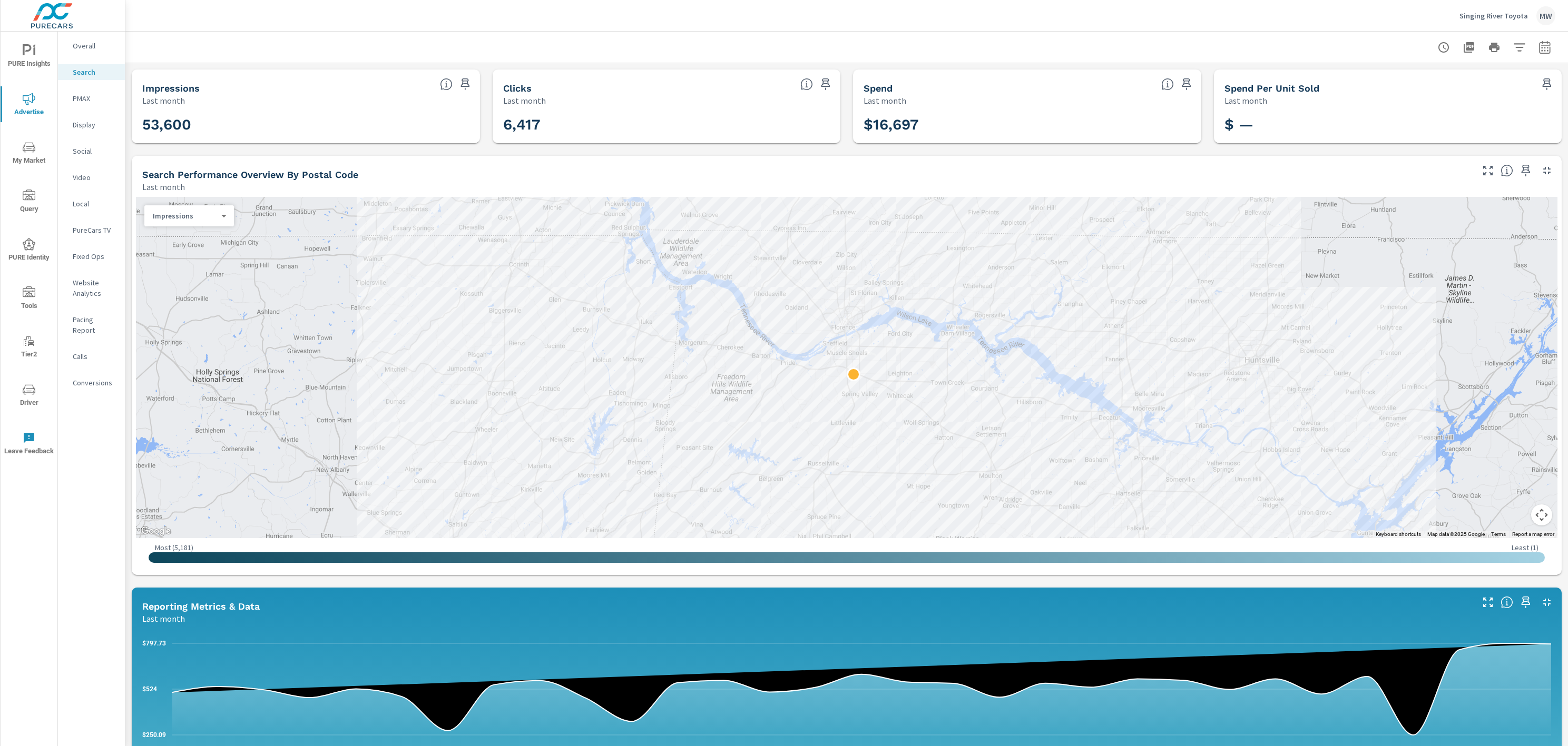
click at [29, 388] on icon "nav menu" at bounding box center [28, 390] width 12 height 12
click at [97, 73] on p "Search" at bounding box center [94, 72] width 44 height 11
click at [1525, 48] on icon "button" at bounding box center [1519, 47] width 12 height 12
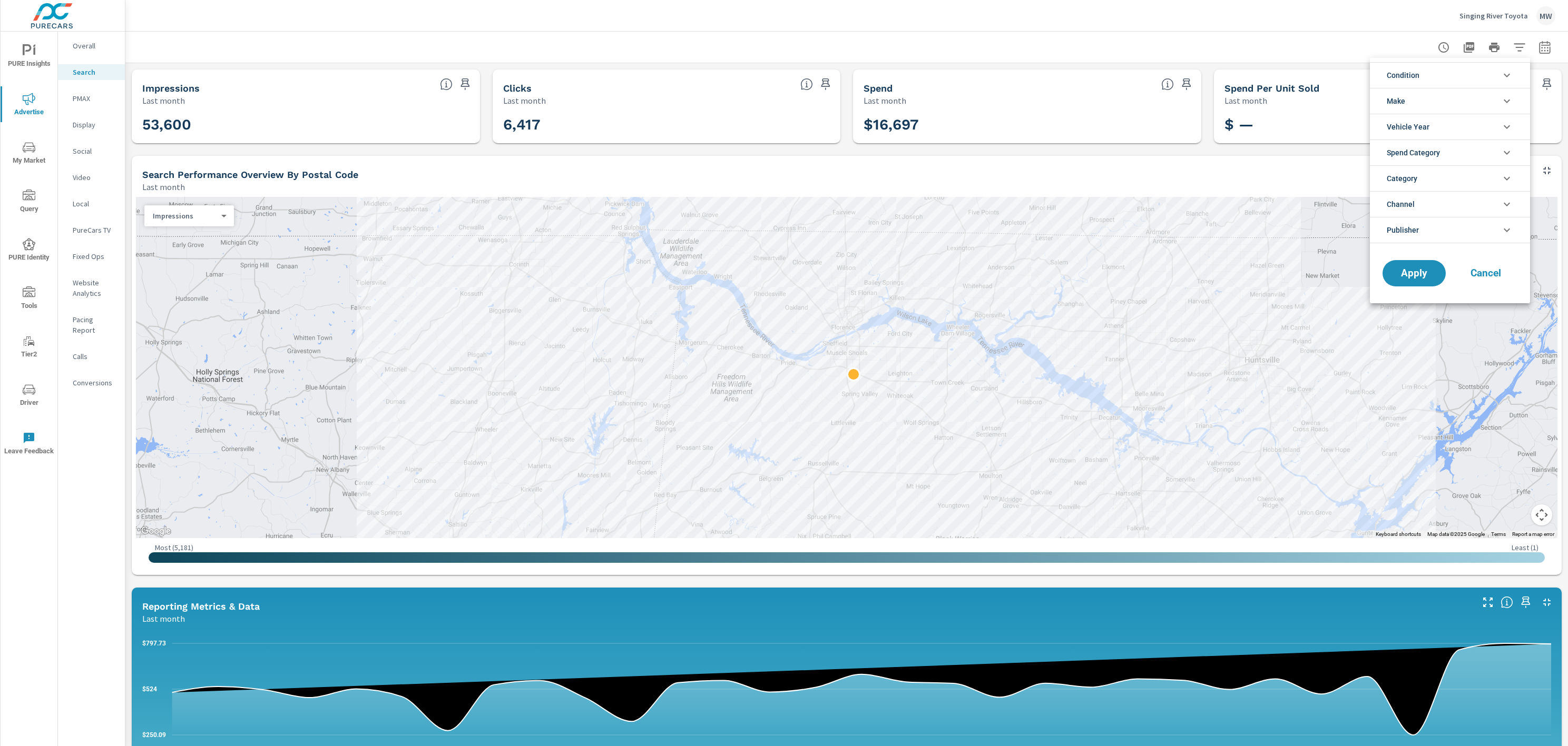
click at [1519, 46] on div at bounding box center [784, 373] width 1568 height 746
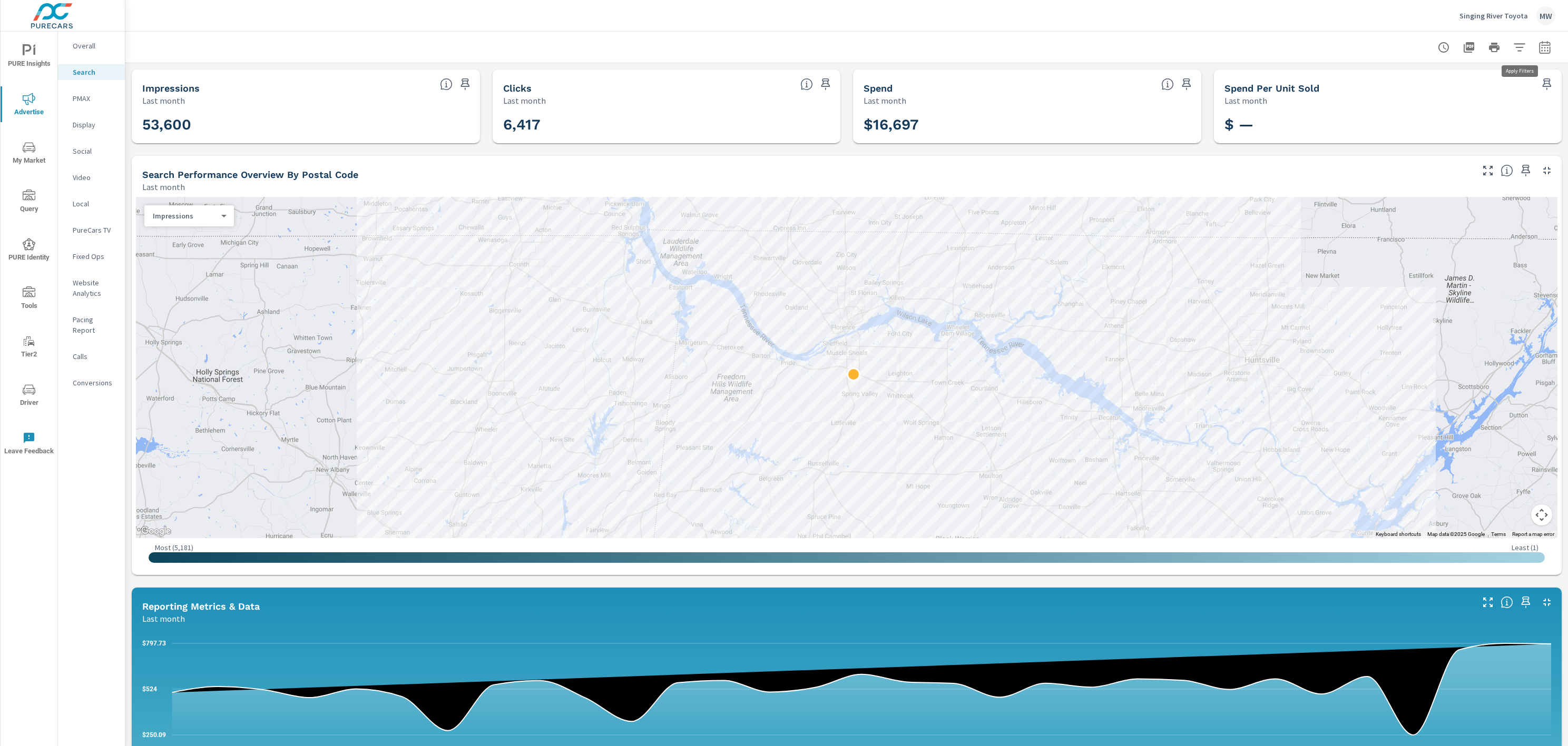
click at [1519, 46] on icon "button" at bounding box center [1518, 47] width 11 height 8
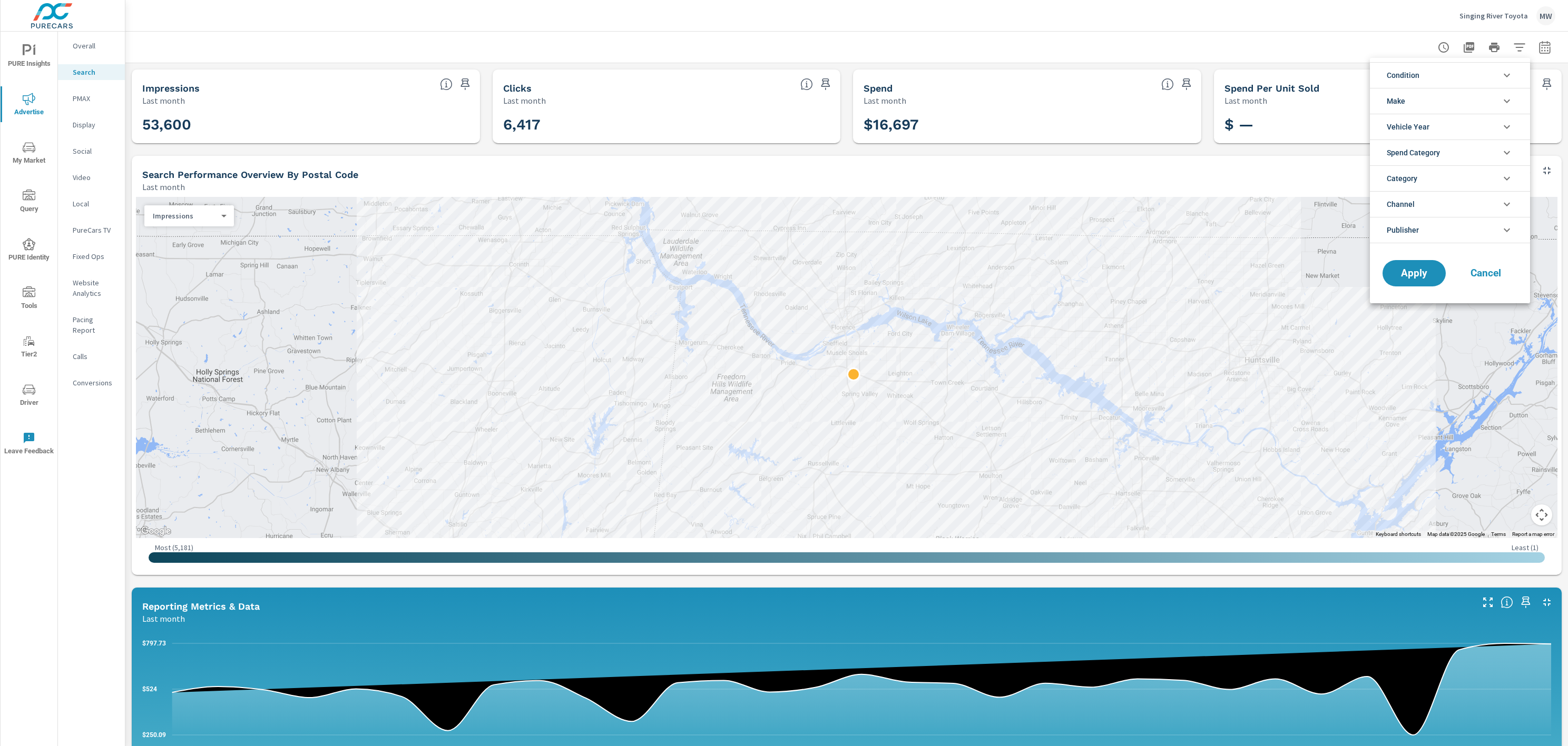
click at [1519, 46] on div at bounding box center [784, 373] width 1568 height 746
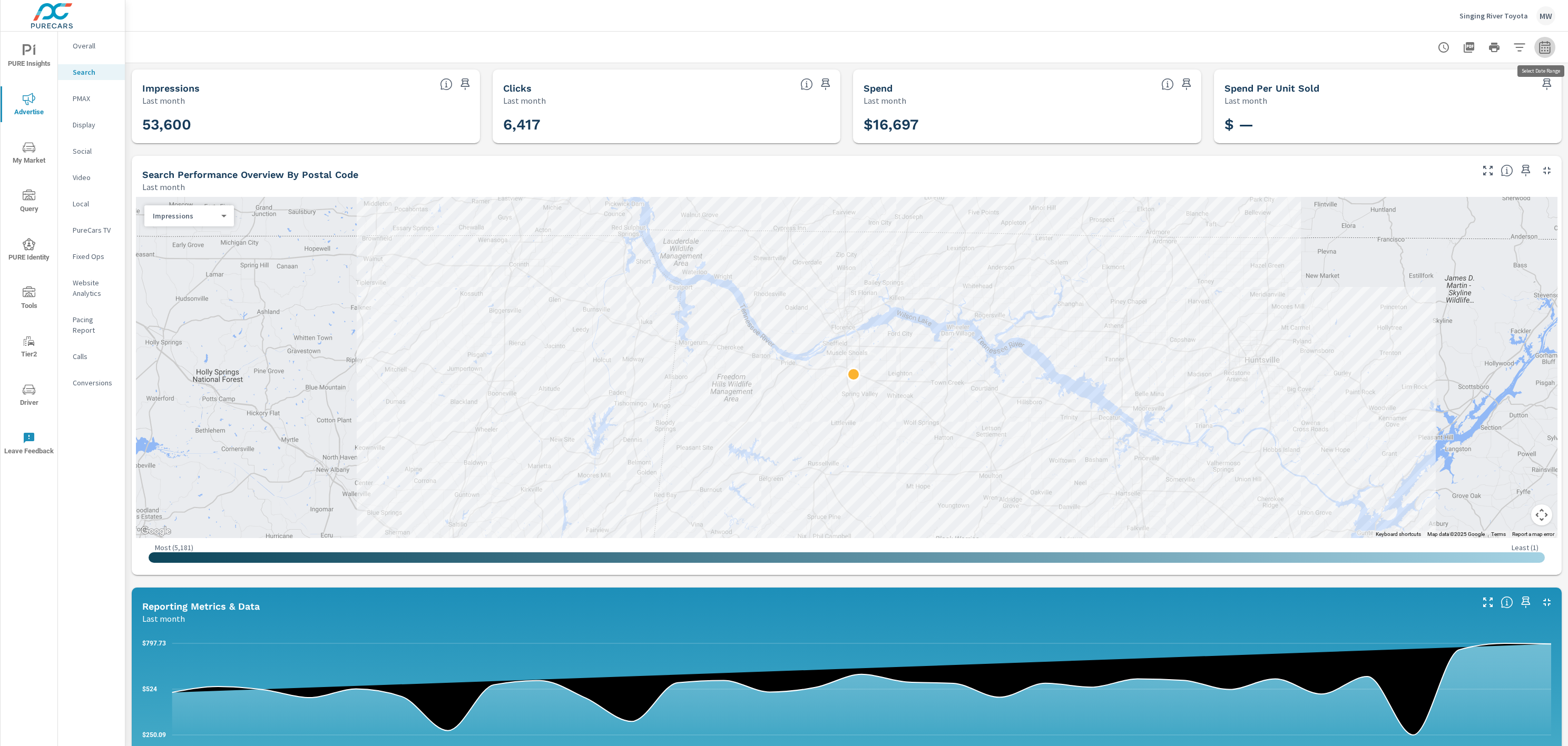
click at [1545, 47] on icon "button" at bounding box center [1545, 49] width 7 height 4
click at [1509, 92] on select "Custom [DATE] Last week Last 7 days Last 14 days Last 30 days Last 45 days Last…" at bounding box center [1461, 92] width 106 height 21
click at [1408, 81] on select "Custom [DATE] Last week Last 7 days Last 14 days Last 30 days Last 45 days Last…" at bounding box center [1461, 92] width 106 height 21
select select "Month to date"
click at [1445, 148] on span "Apply" at bounding box center [1438, 149] width 43 height 10
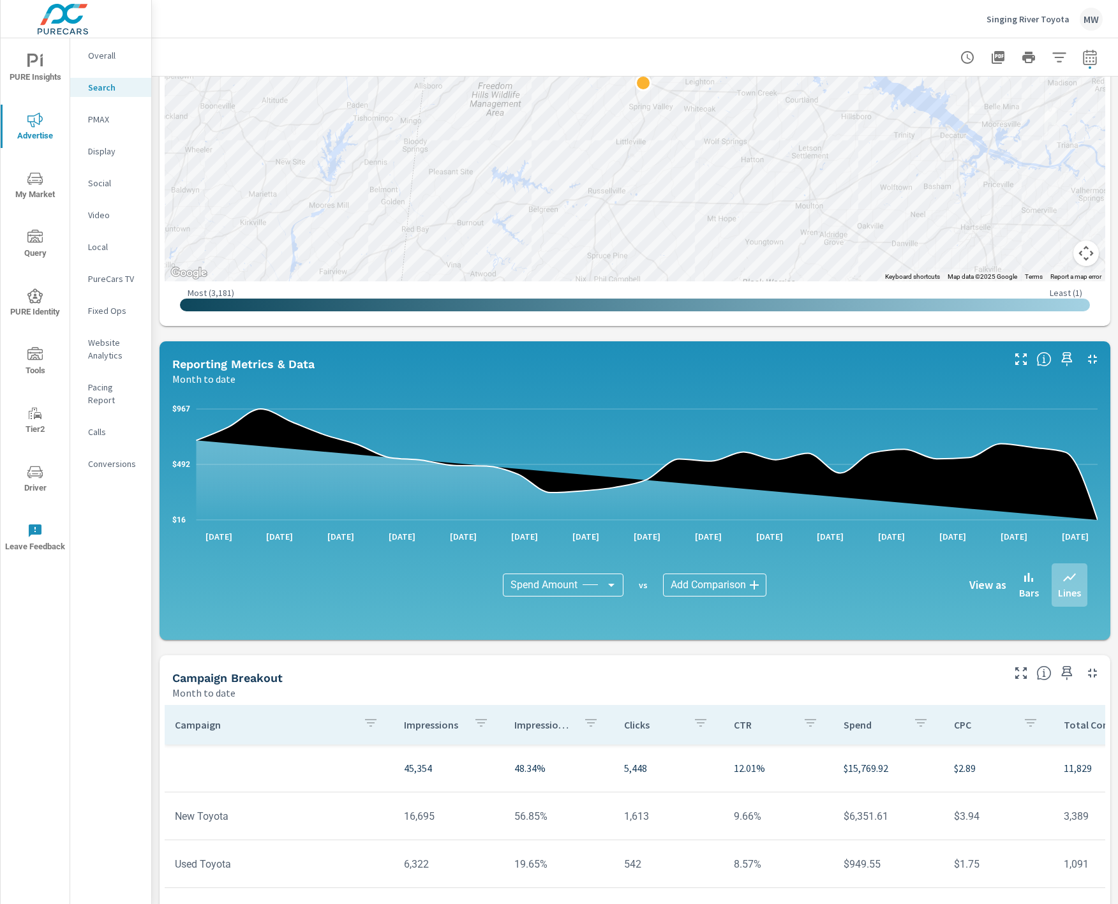
scroll to position [532, 0]
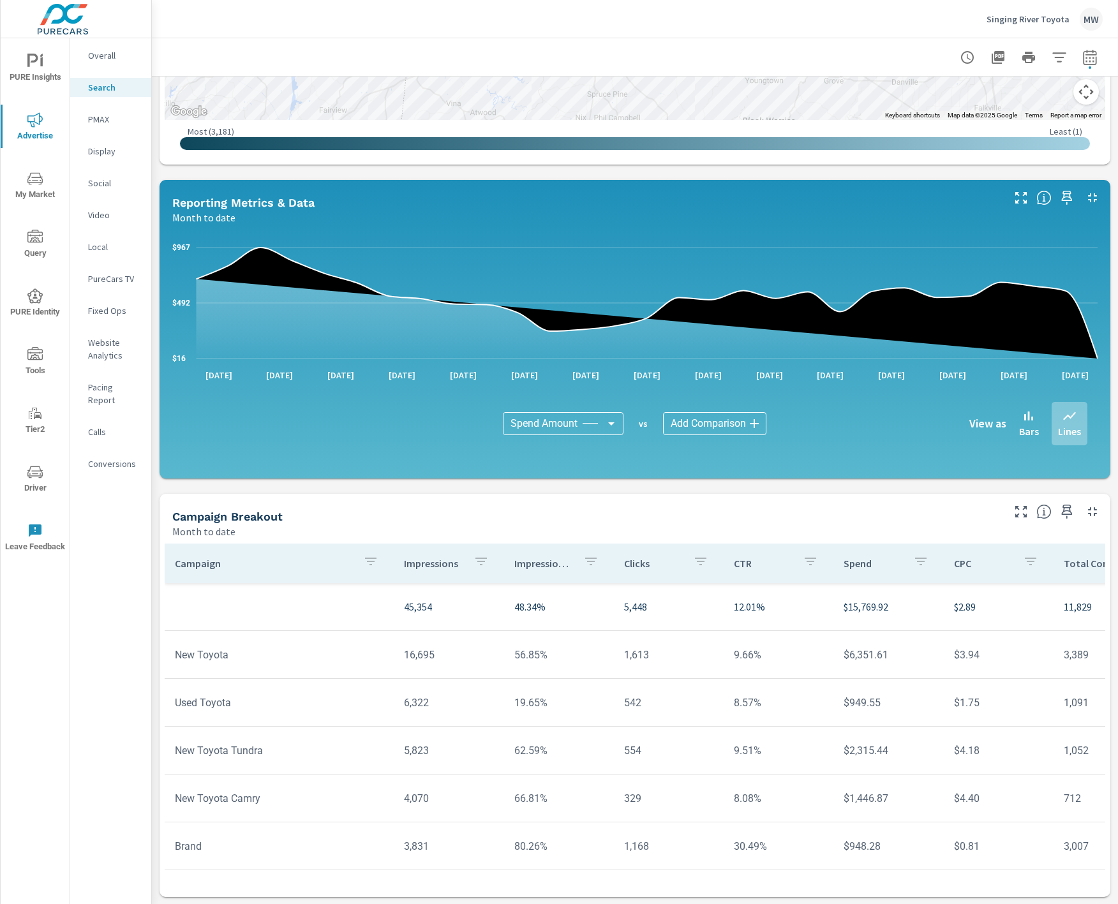
scroll to position [82, 0]
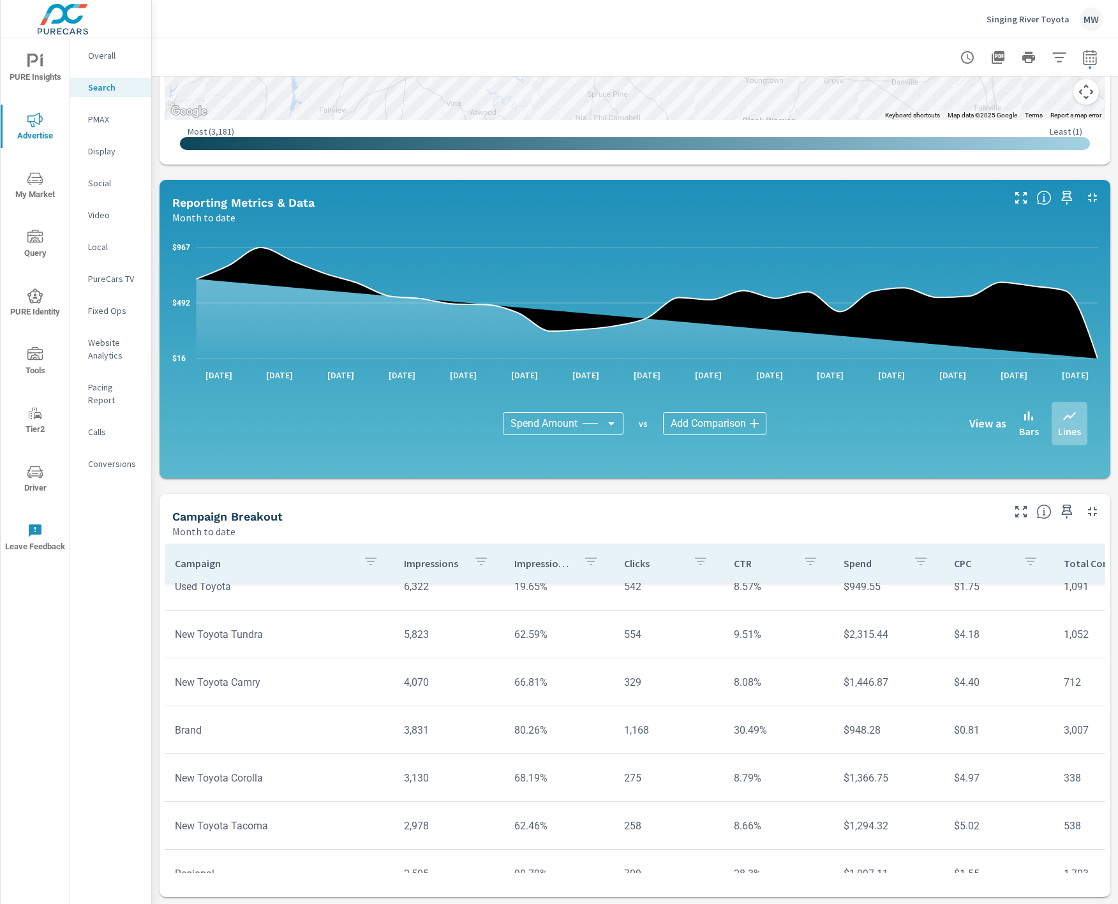
scroll to position [117, 0]
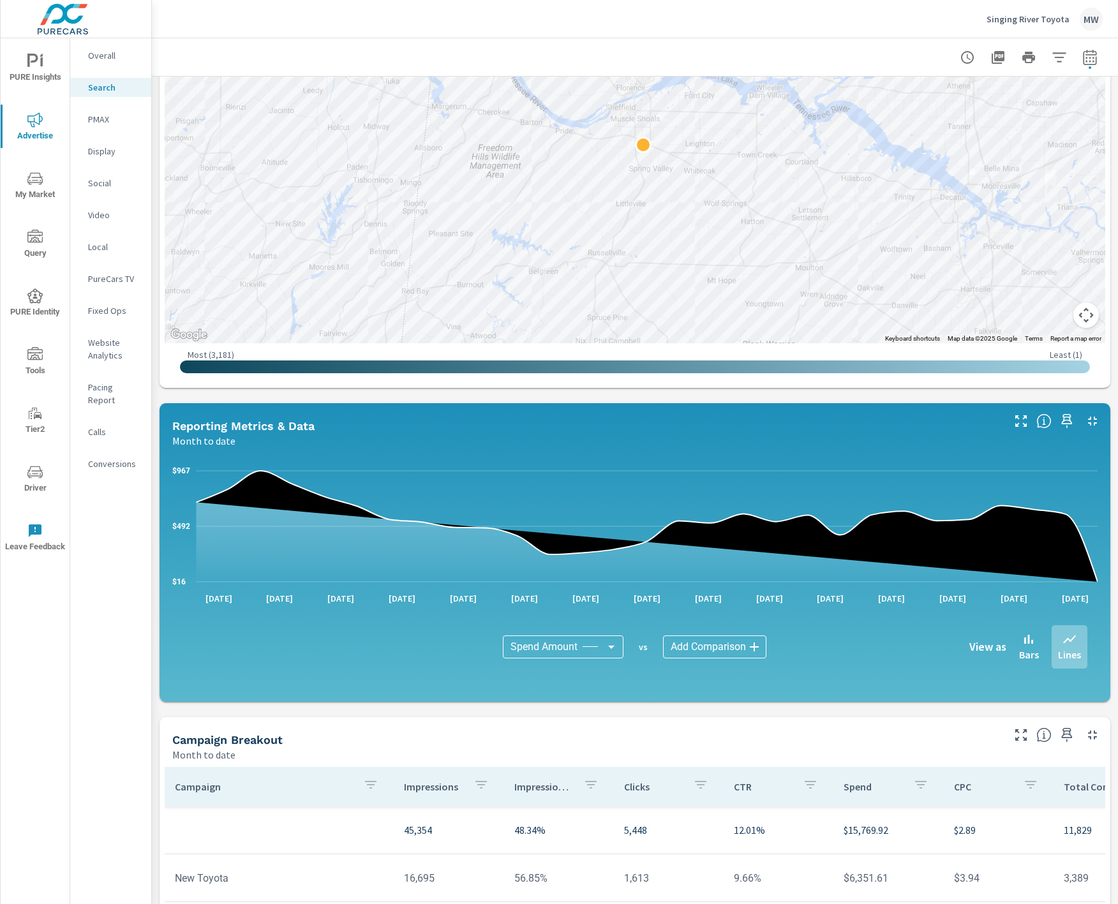
scroll to position [305, 0]
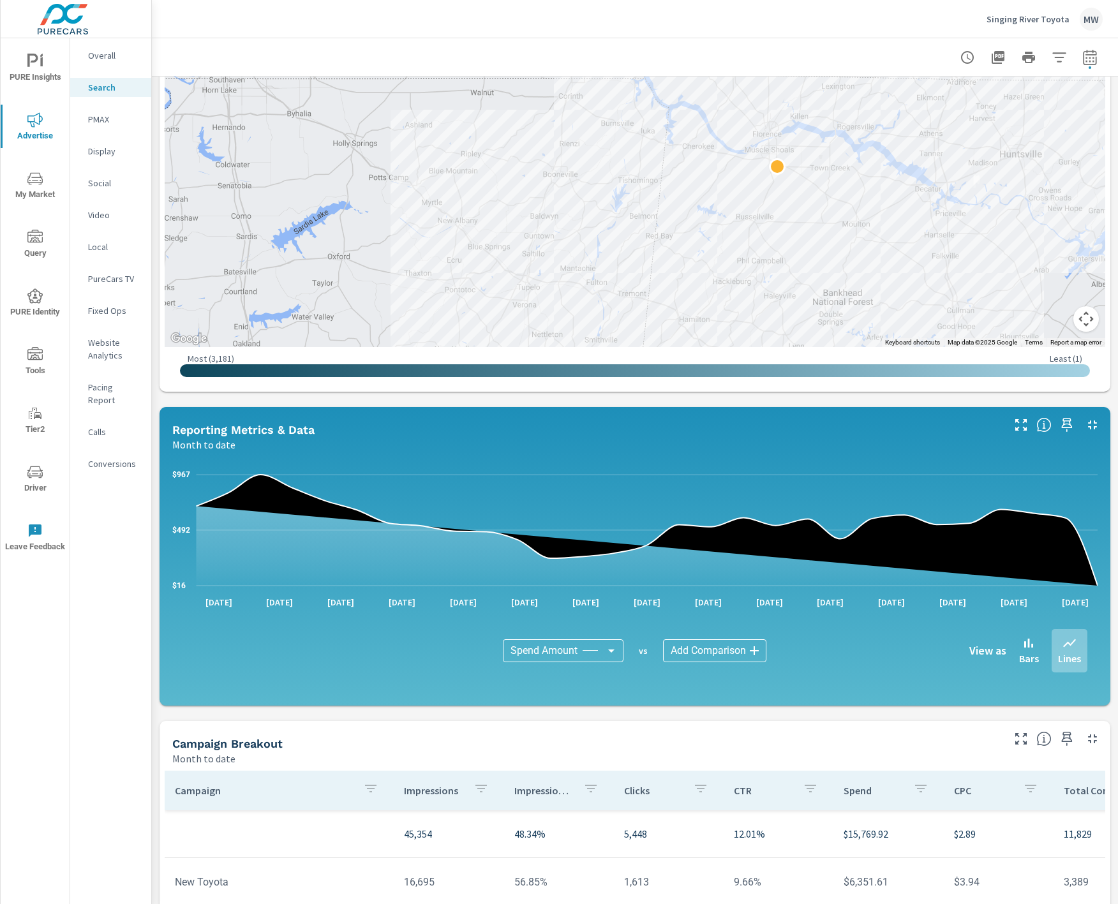
scroll to position [532, 0]
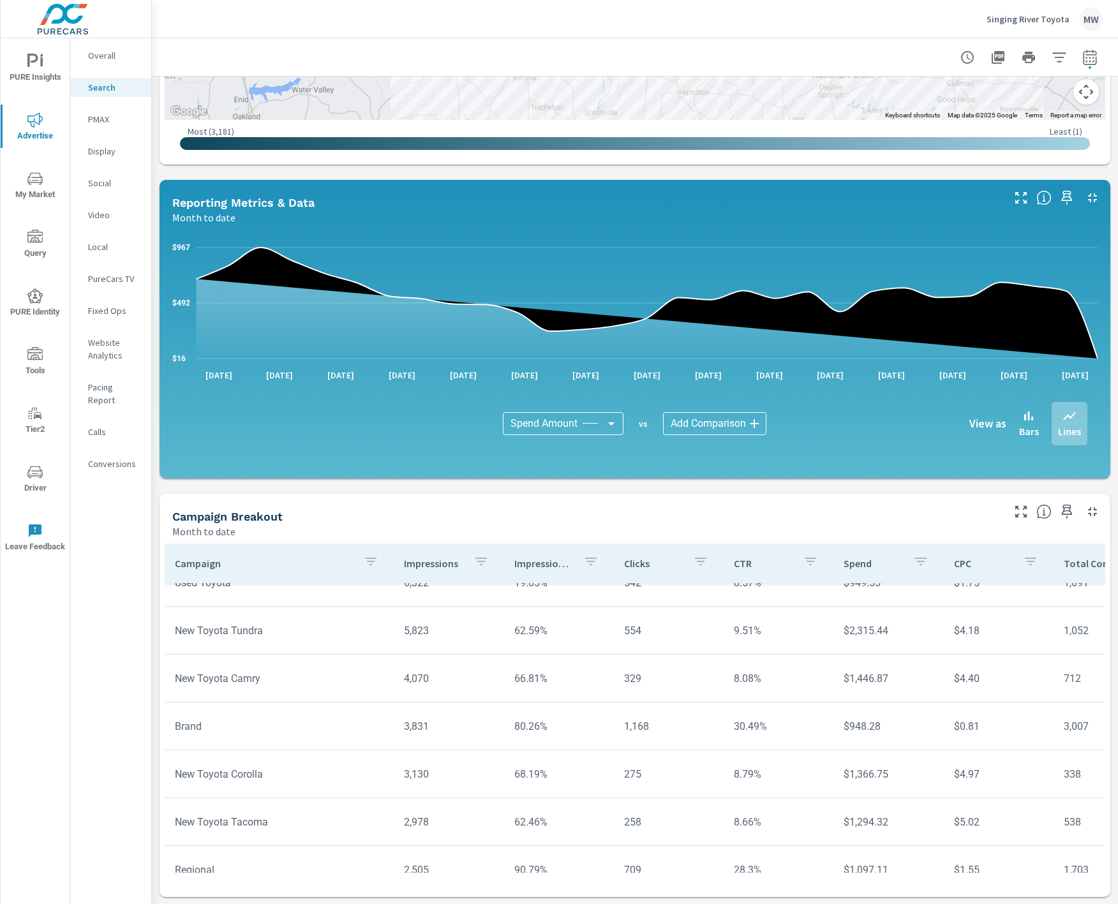
scroll to position [141, 0]
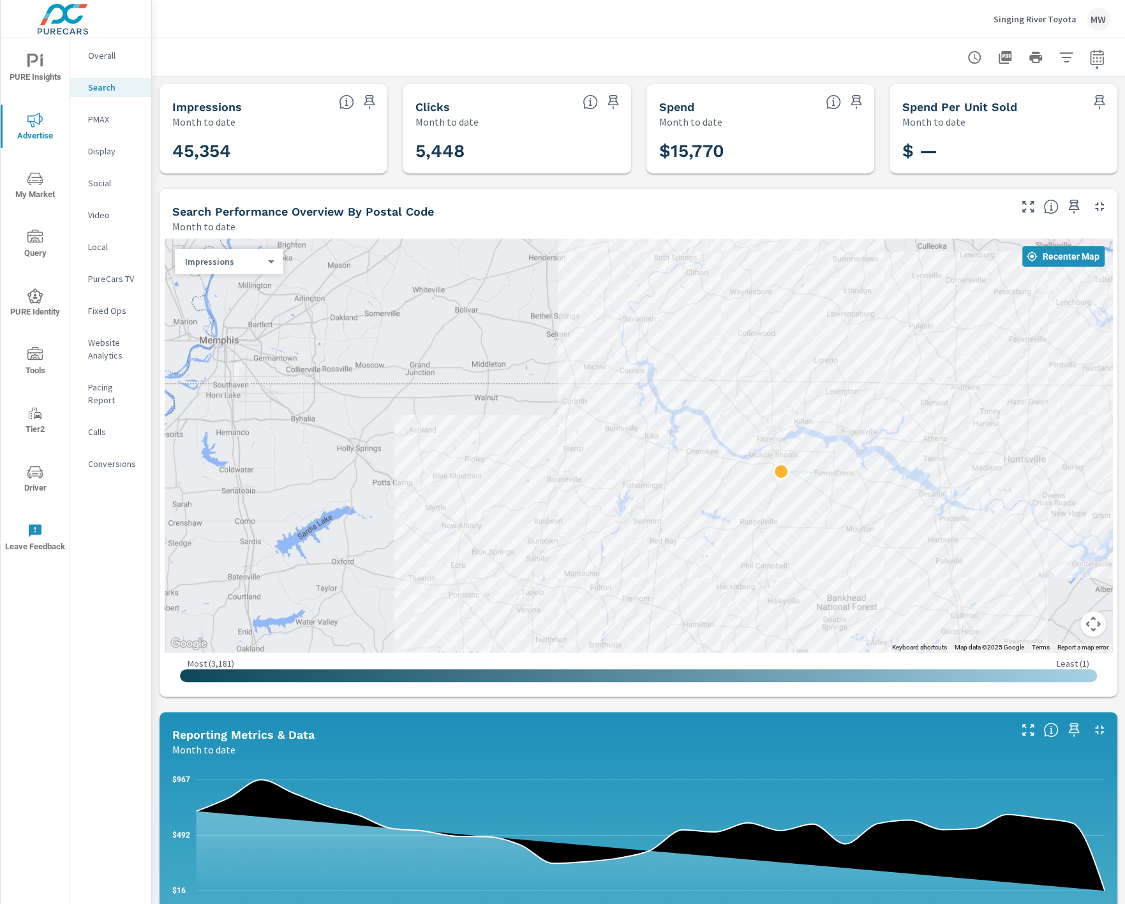
click at [234, 260] on body "PURE Insights Advertise My Market Query PURE Identity Tools Tier2 Driver Leave …" at bounding box center [562, 452] width 1125 height 904
click at [227, 286] on li "Clicks" at bounding box center [224, 282] width 98 height 20
click at [274, 262] on div "Clicks 1 ​" at bounding box center [229, 262] width 108 height 26
click at [264, 261] on body "PURE Insights Advertise My Market Query PURE Identity Tools Tier2 Driver Leave …" at bounding box center [562, 452] width 1125 height 904
click at [227, 244] on li "Impressions" at bounding box center [224, 241] width 98 height 20
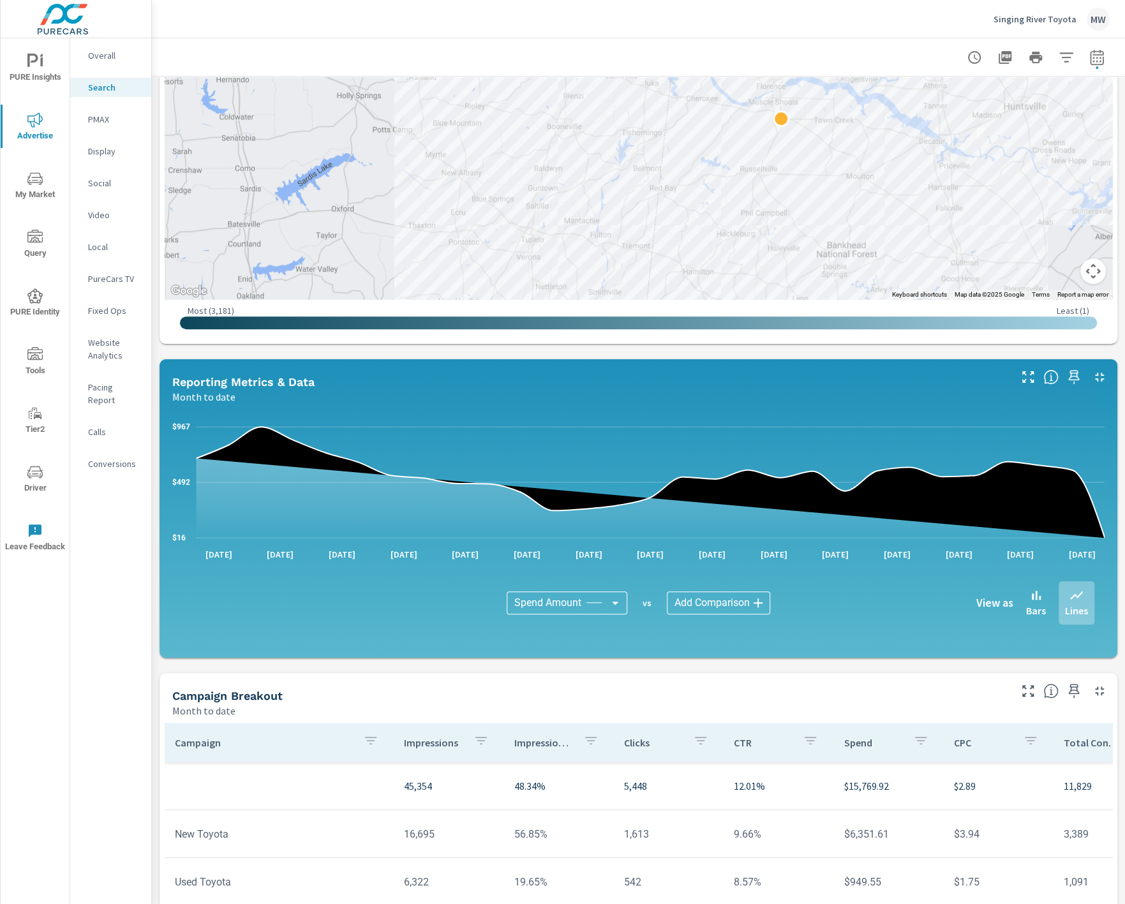
scroll to position [532, 0]
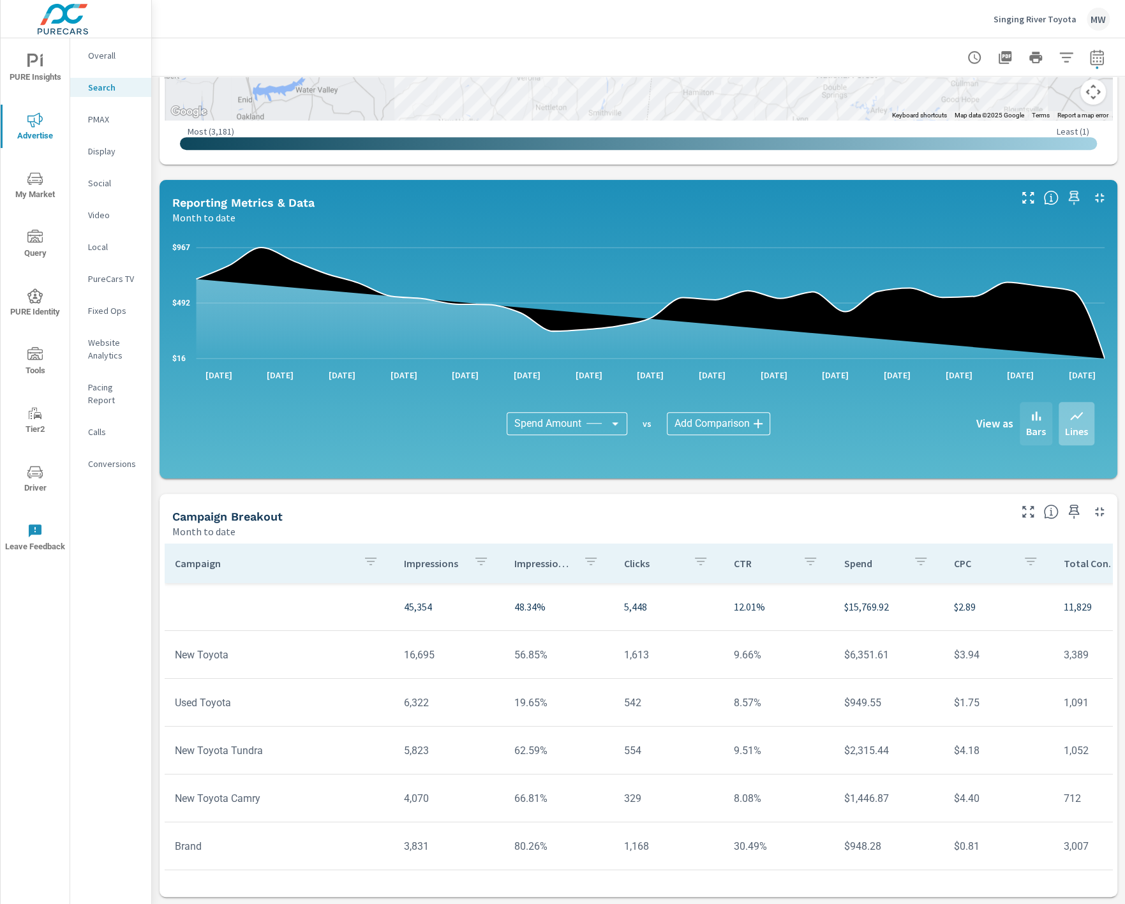
click at [1034, 428] on p "Bars" at bounding box center [1036, 431] width 20 height 15
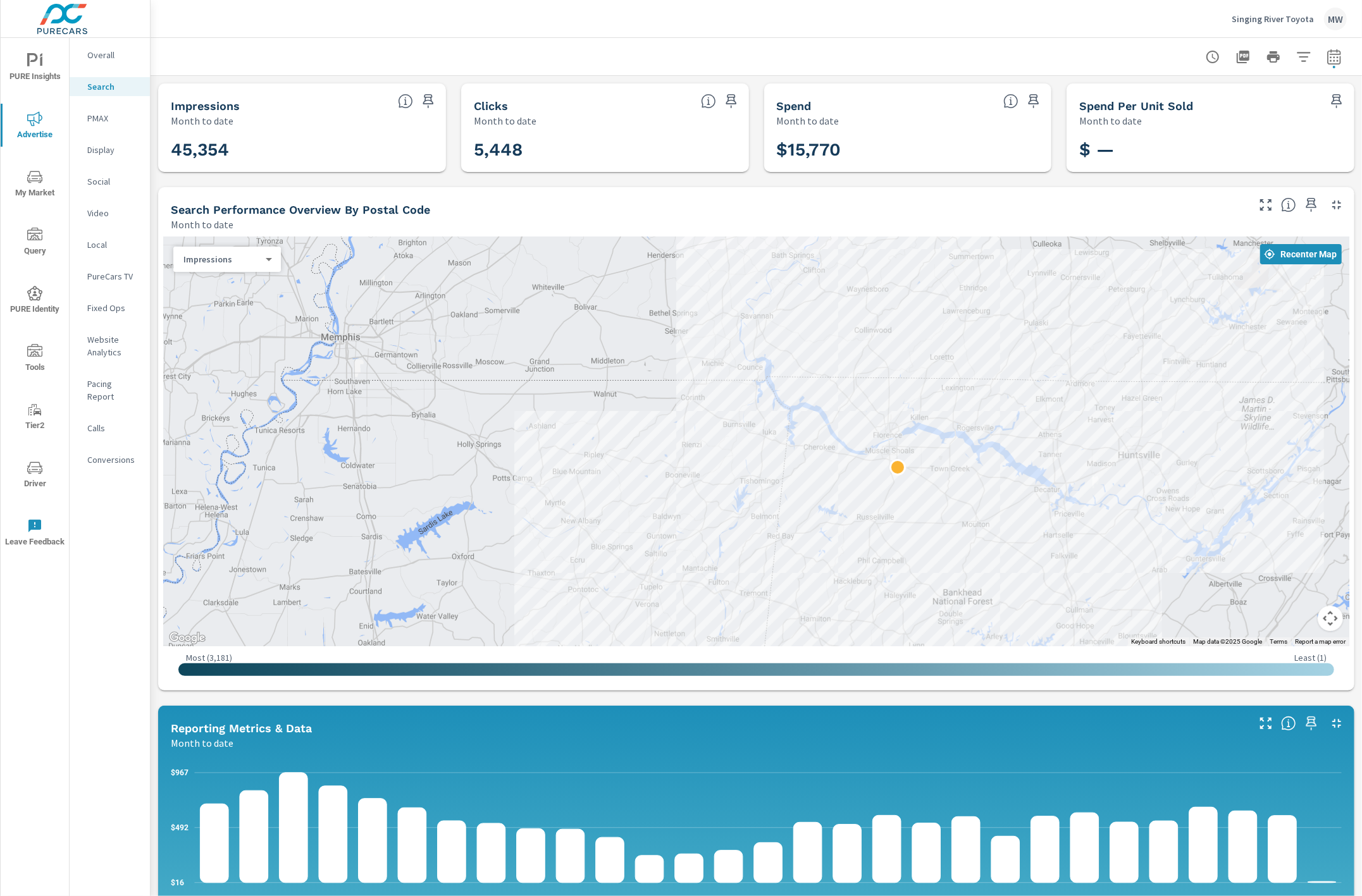
click at [119, 91] on p "Search" at bounding box center [113, 86] width 53 height 13
